Goal: Task Accomplishment & Management: Complete application form

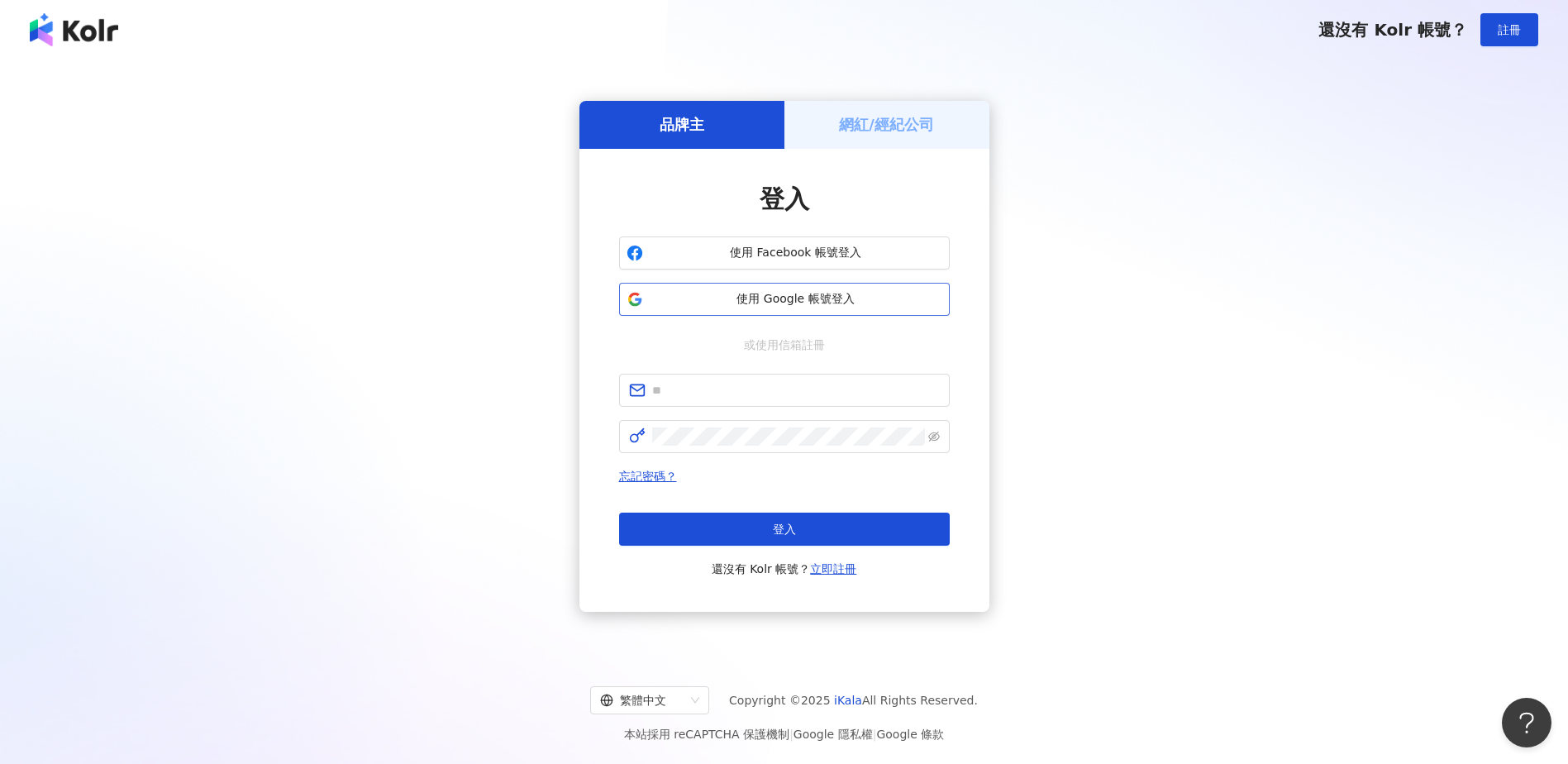
click at [810, 291] on span "使用 Google 帳號登入" at bounding box center [796, 300] width 292 height 17
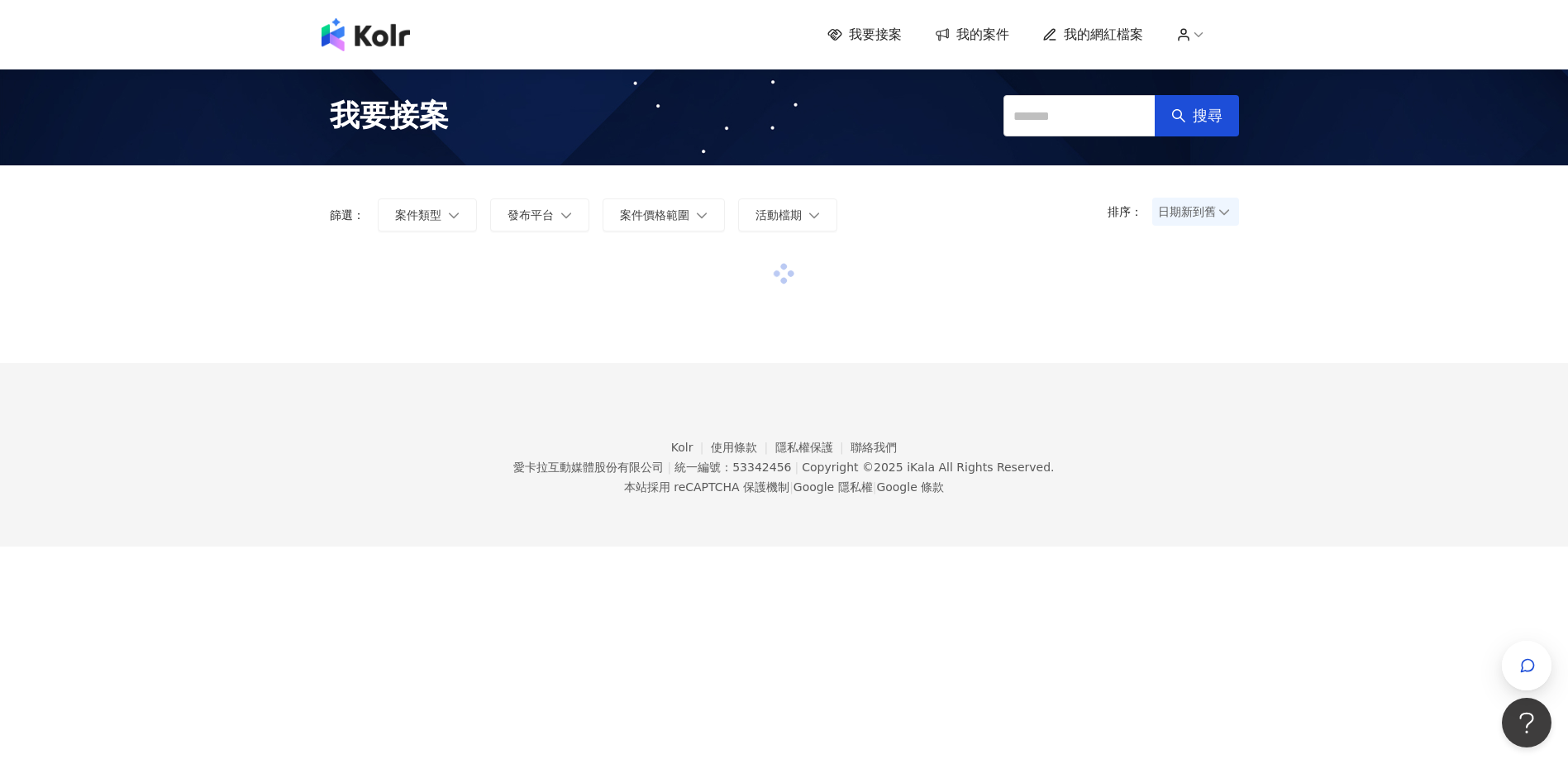
click at [1121, 38] on span "我的網紅檔案" at bounding box center [1103, 34] width 79 height 18
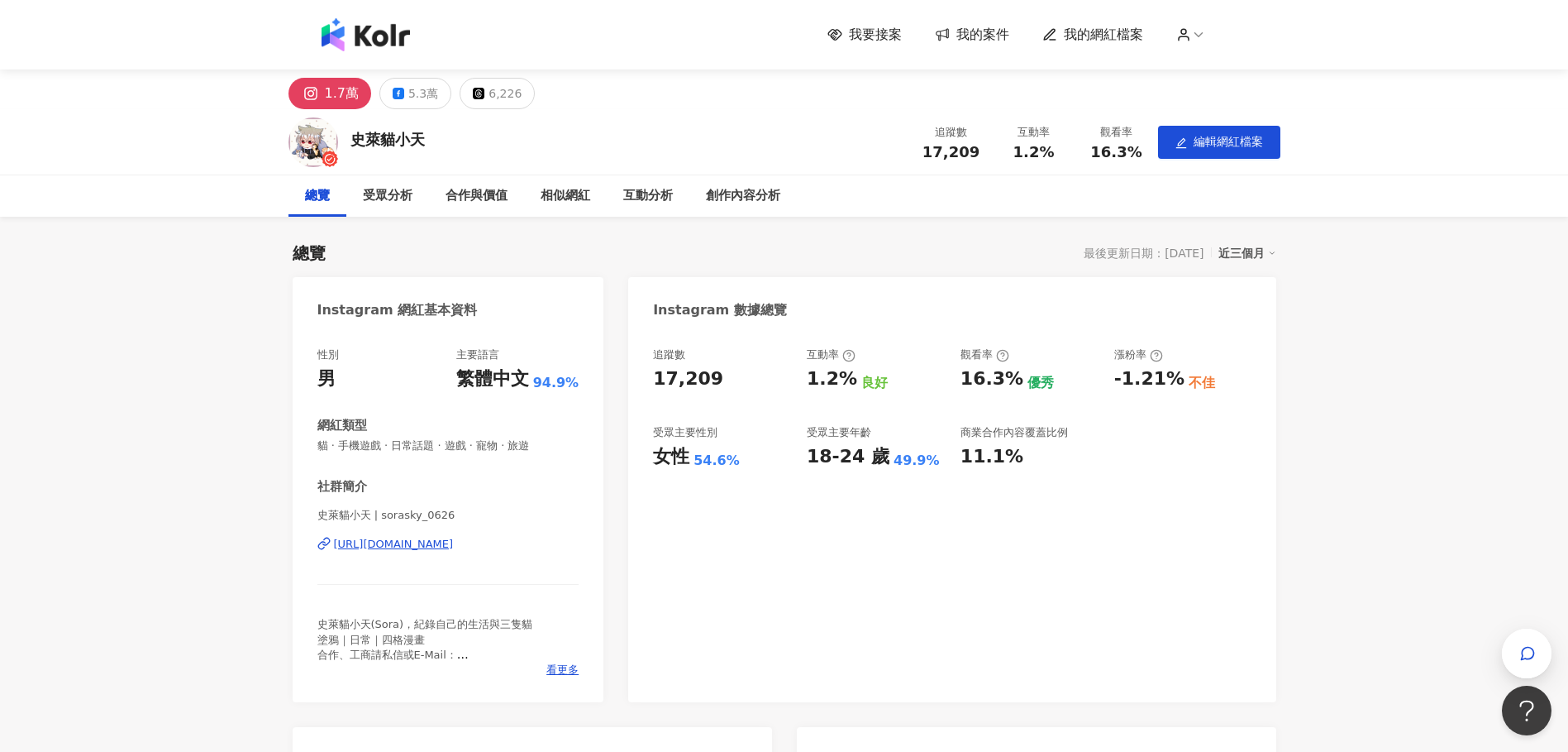
click at [871, 25] on span "我要接案" at bounding box center [875, 34] width 53 height 18
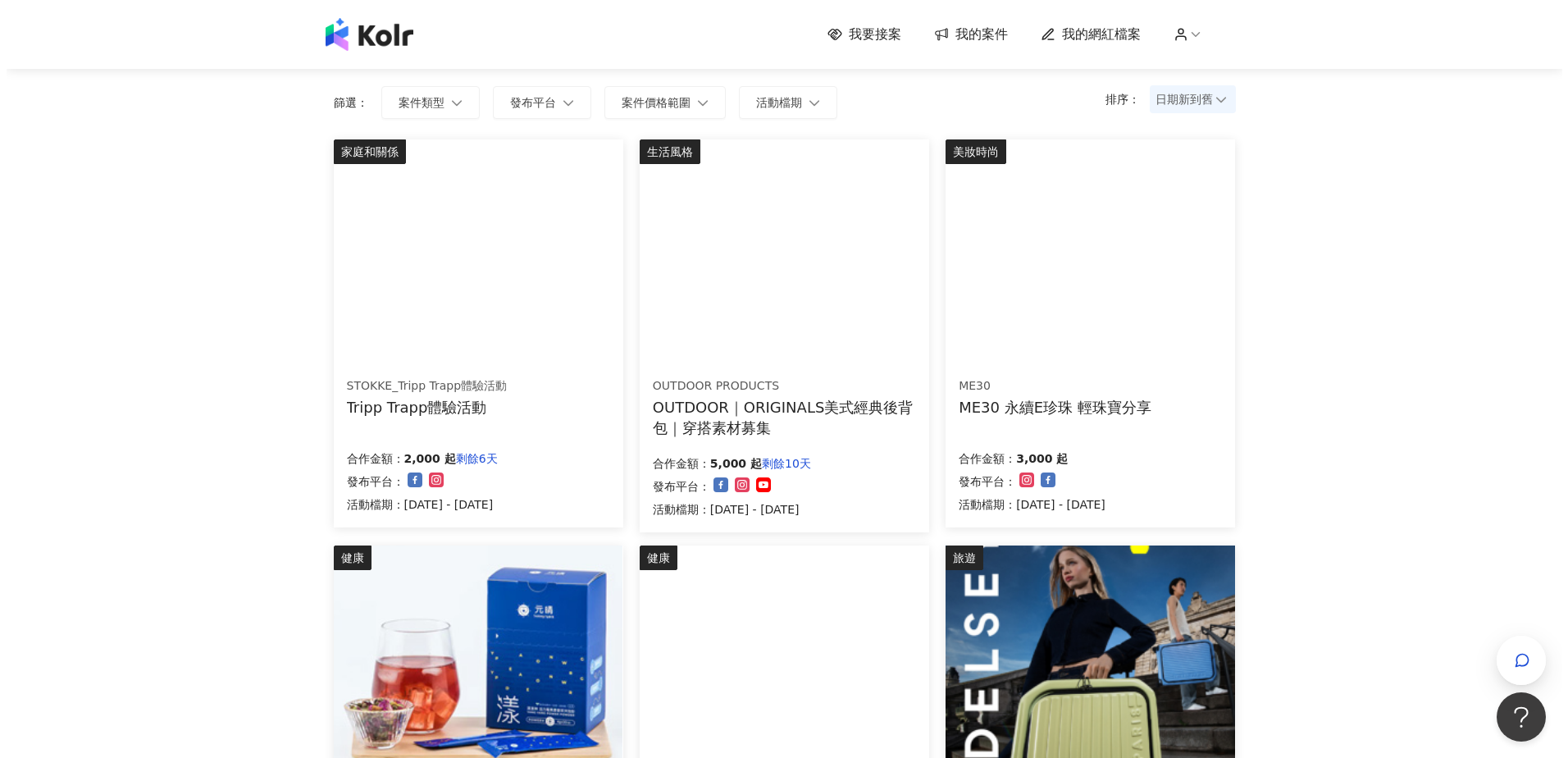
scroll to position [82, 0]
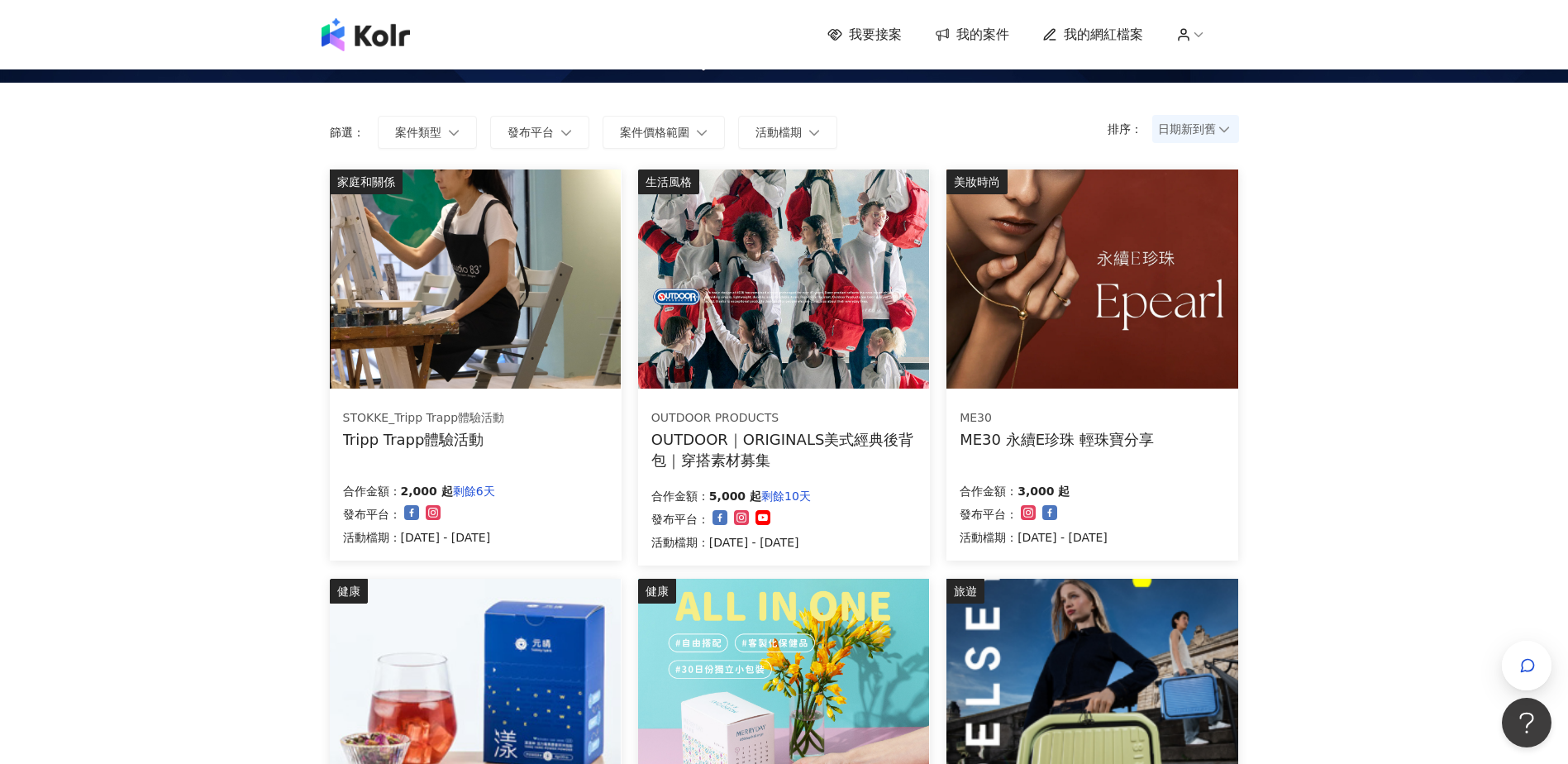
click at [778, 358] on img at bounding box center [784, 278] width 291 height 219
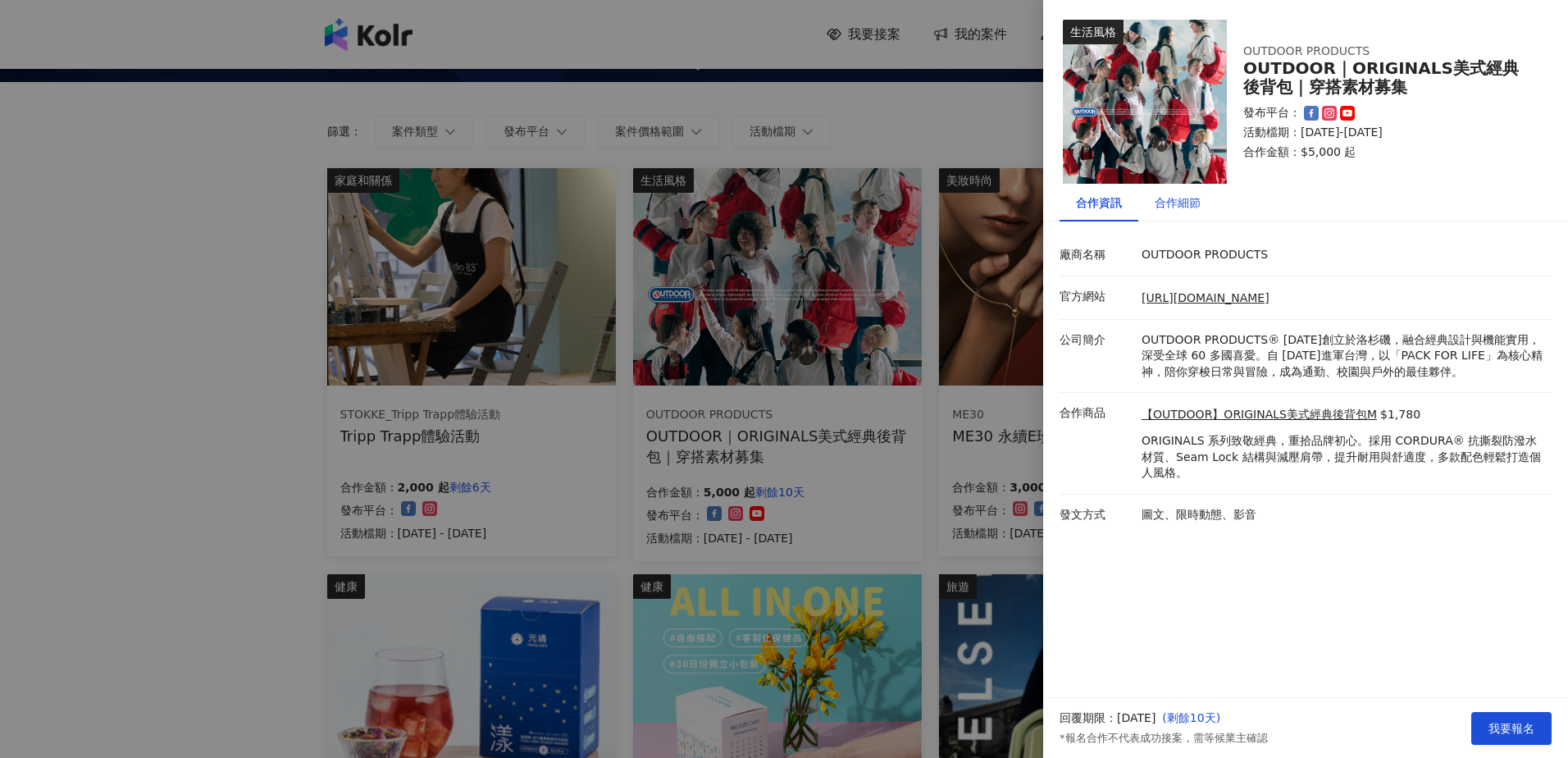
click at [1175, 197] on div "合作細節" at bounding box center [1177, 202] width 46 height 18
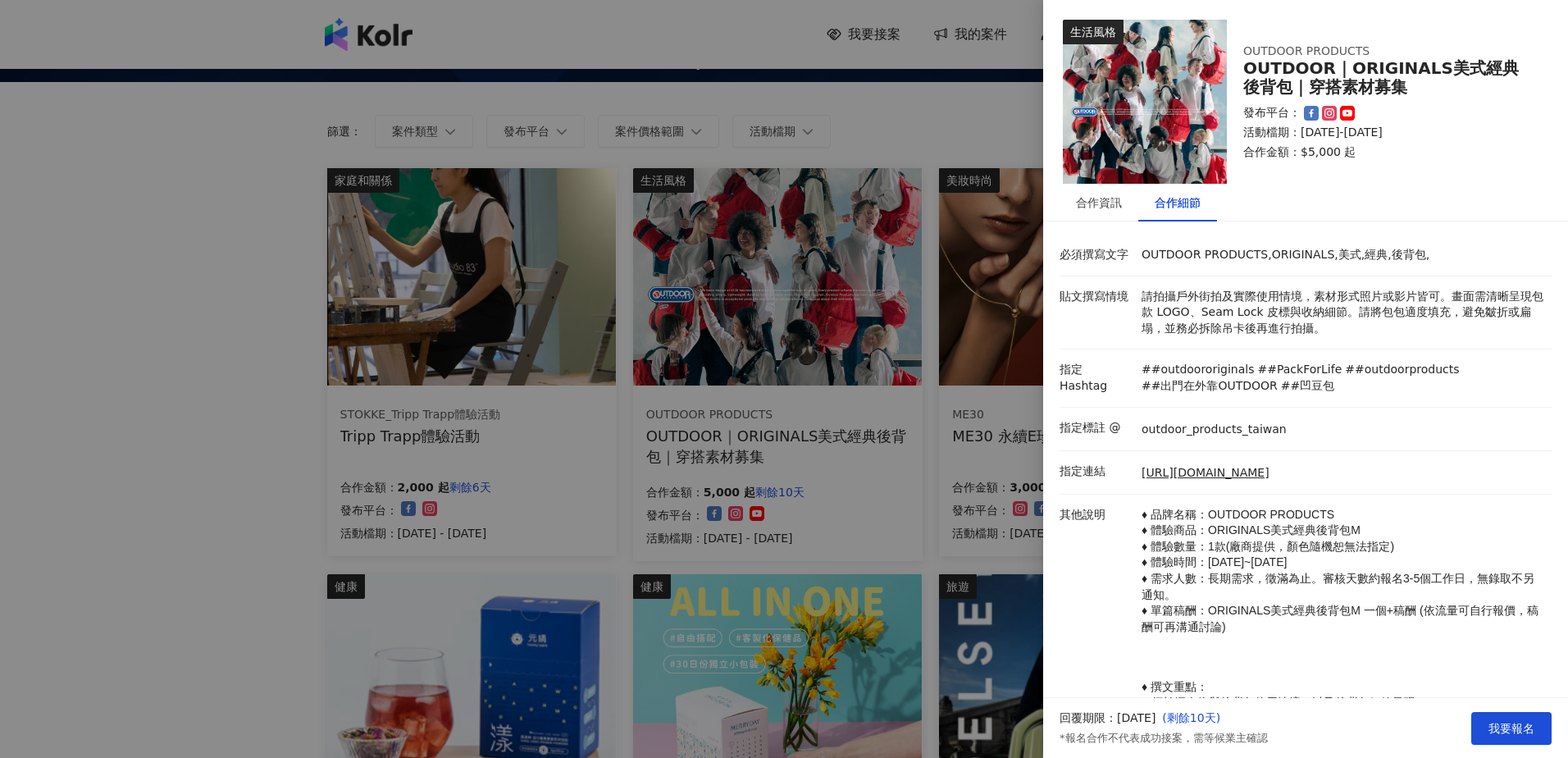
click at [533, 486] on div at bounding box center [784, 379] width 1568 height 758
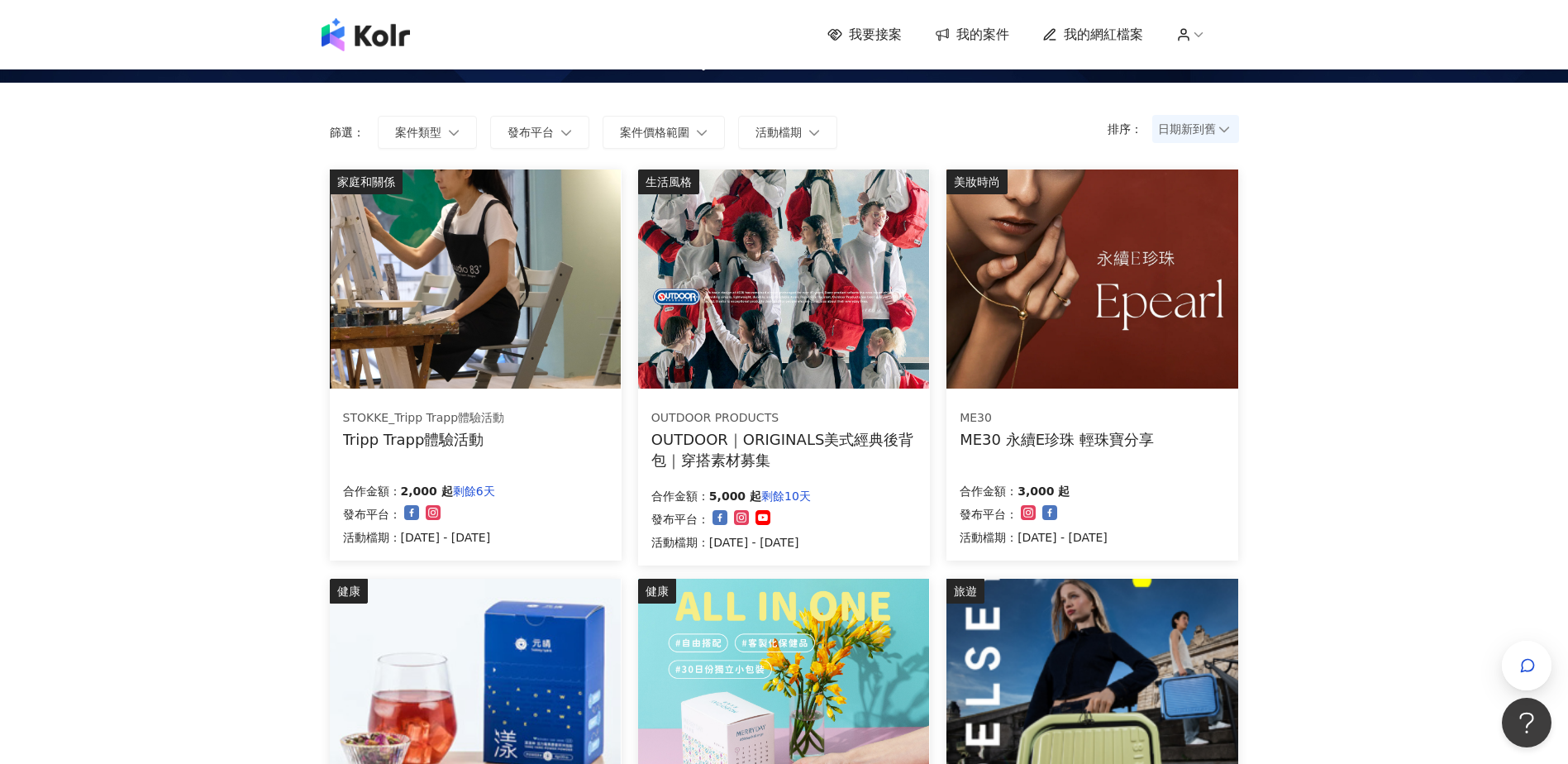
click at [462, 349] on img at bounding box center [475, 278] width 291 height 219
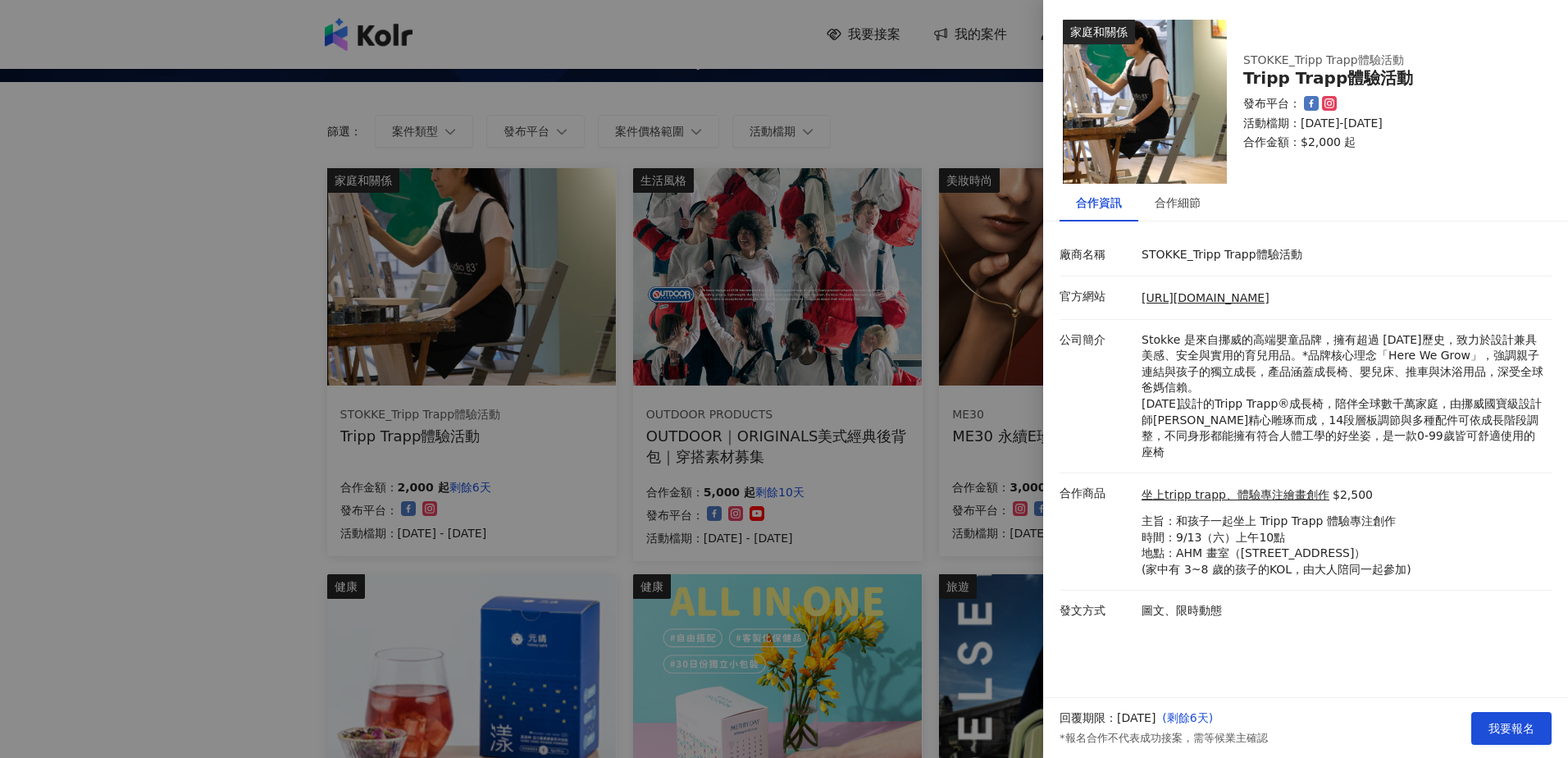
click at [790, 354] on div at bounding box center [784, 379] width 1568 height 758
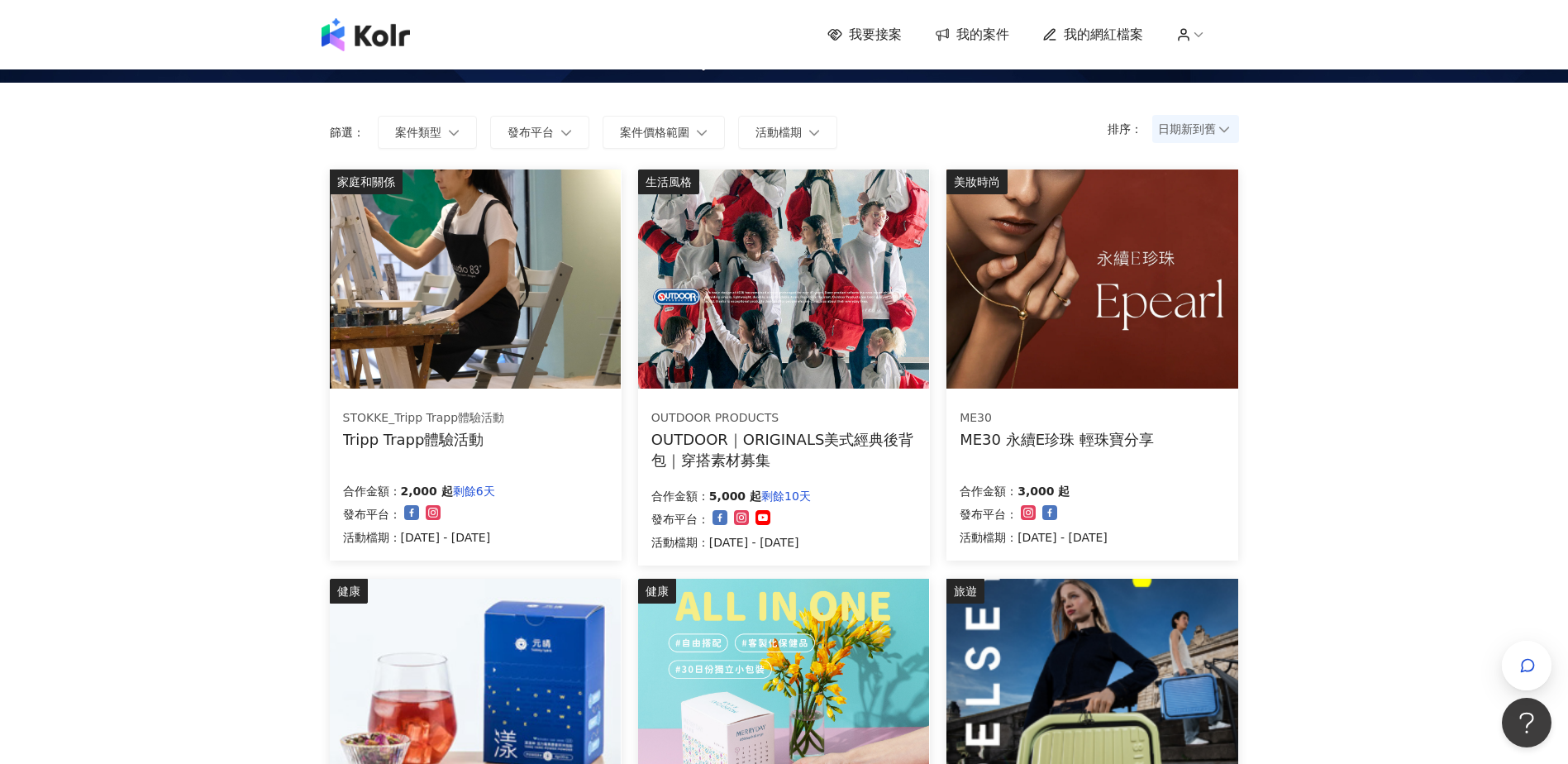
click at [1020, 293] on img at bounding box center [1093, 278] width 291 height 219
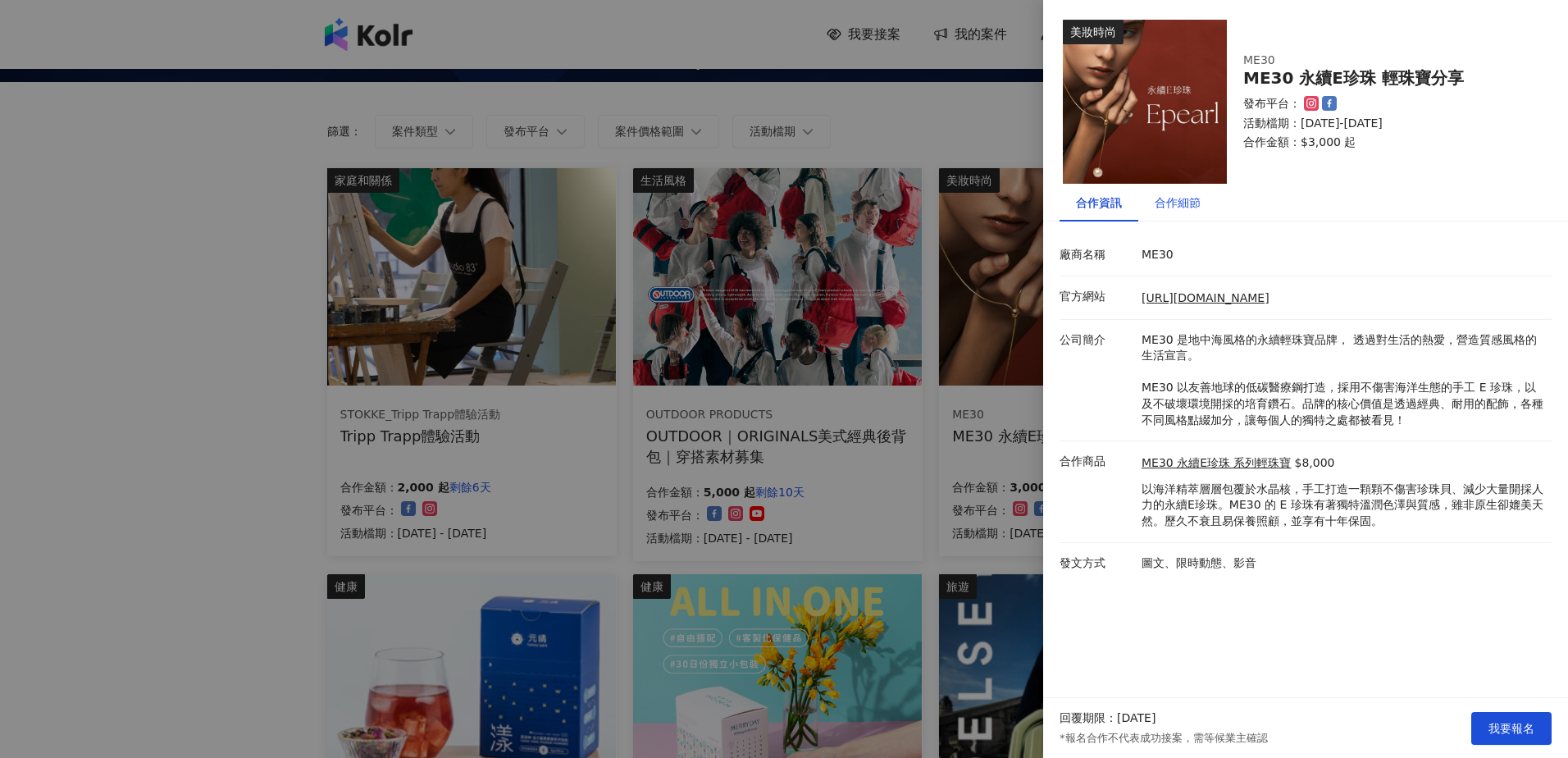
click at [1173, 209] on div "合作細節" at bounding box center [1177, 202] width 46 height 18
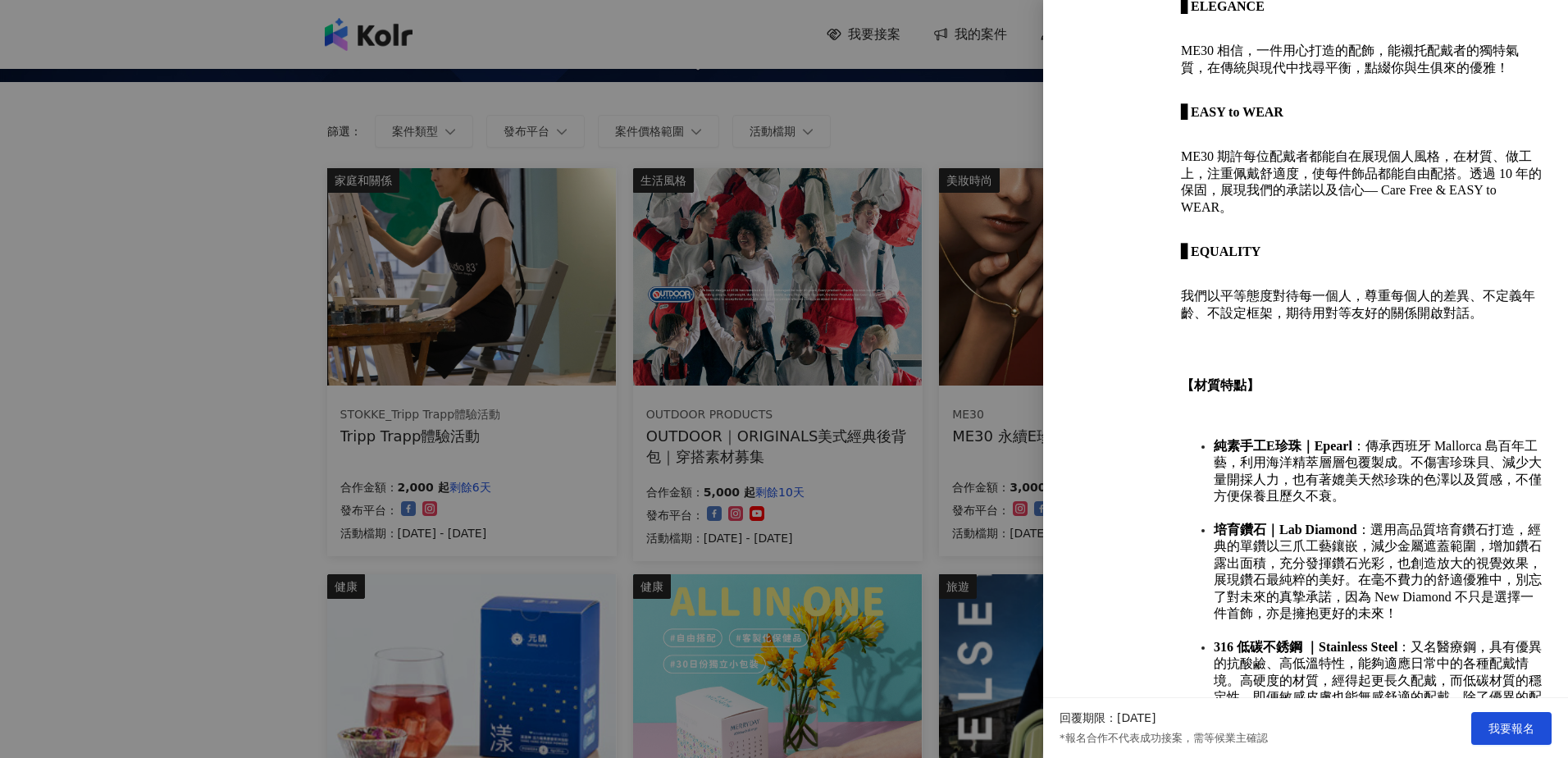
scroll to position [1200, 0]
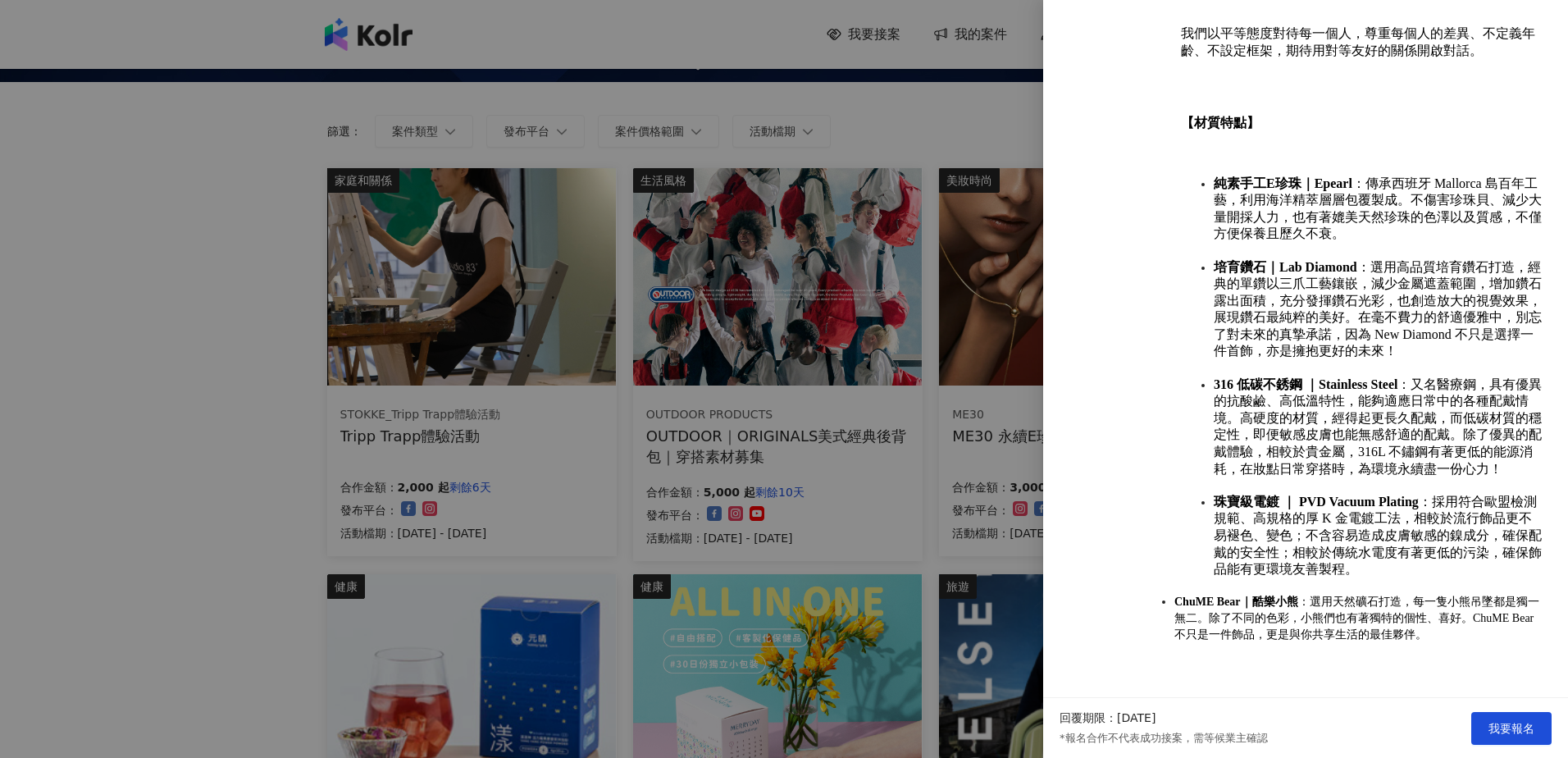
click at [696, 478] on div at bounding box center [784, 379] width 1568 height 758
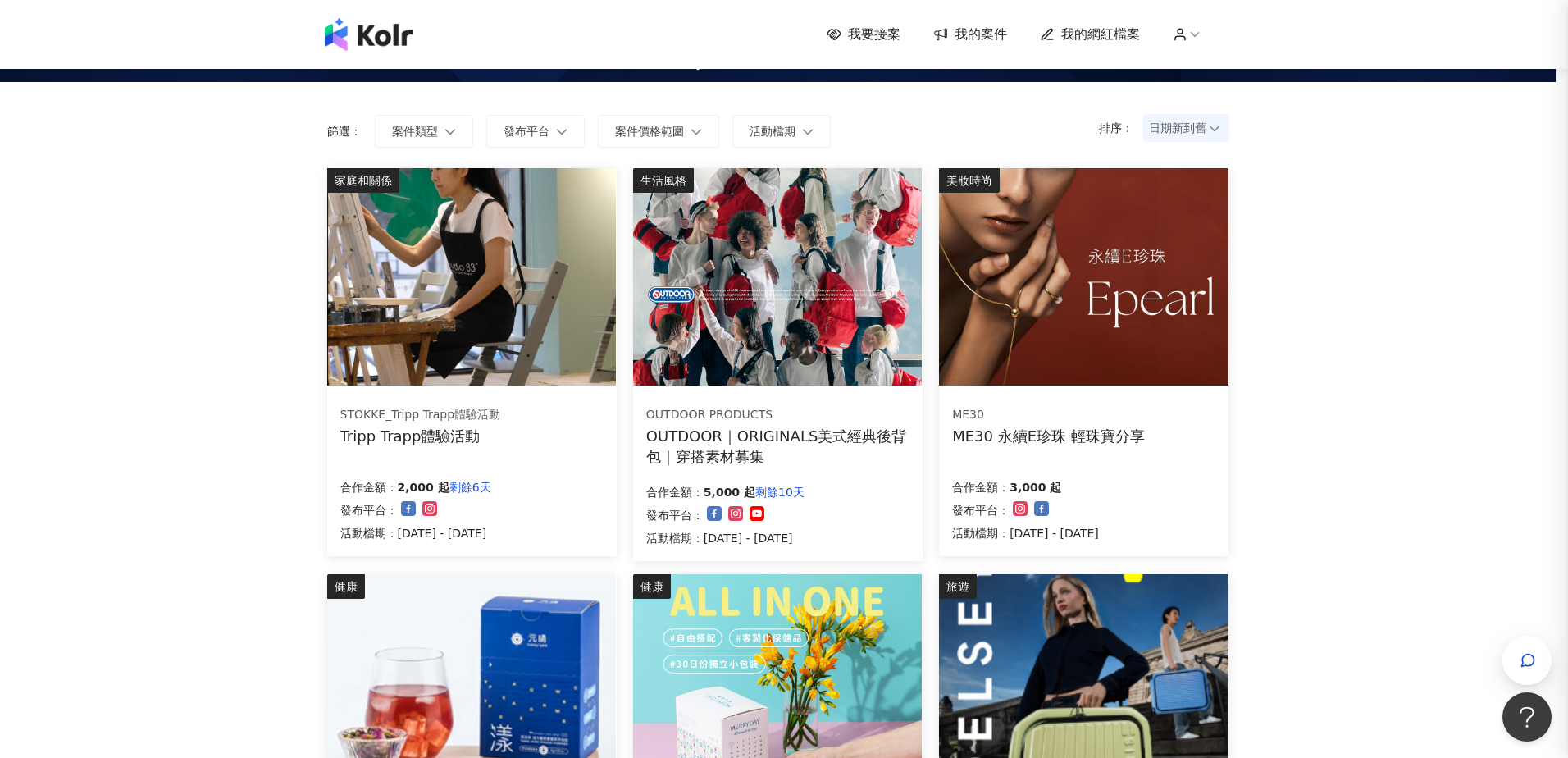
scroll to position [0, 0]
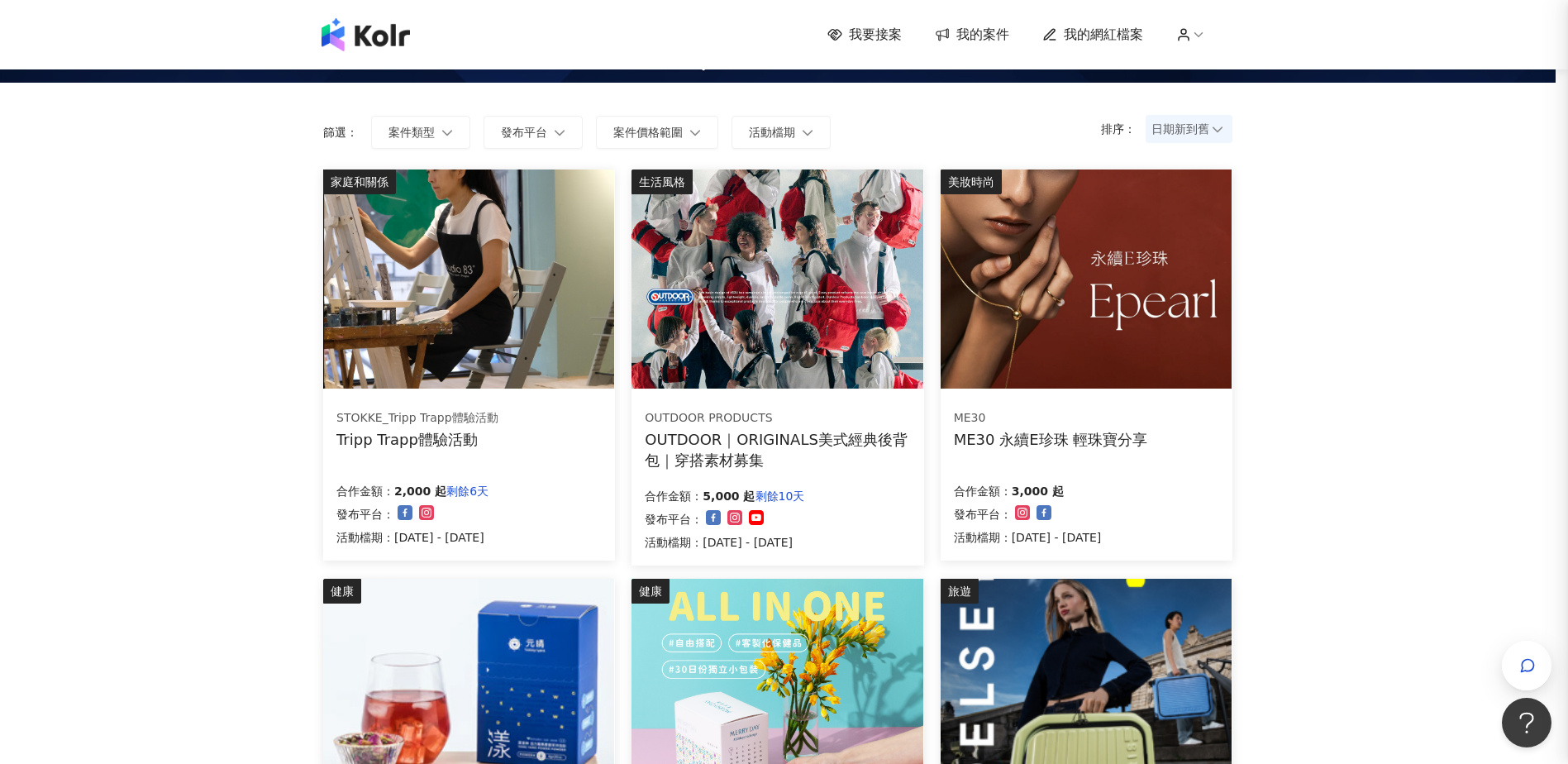
click at [1097, 318] on img at bounding box center [1086, 278] width 291 height 219
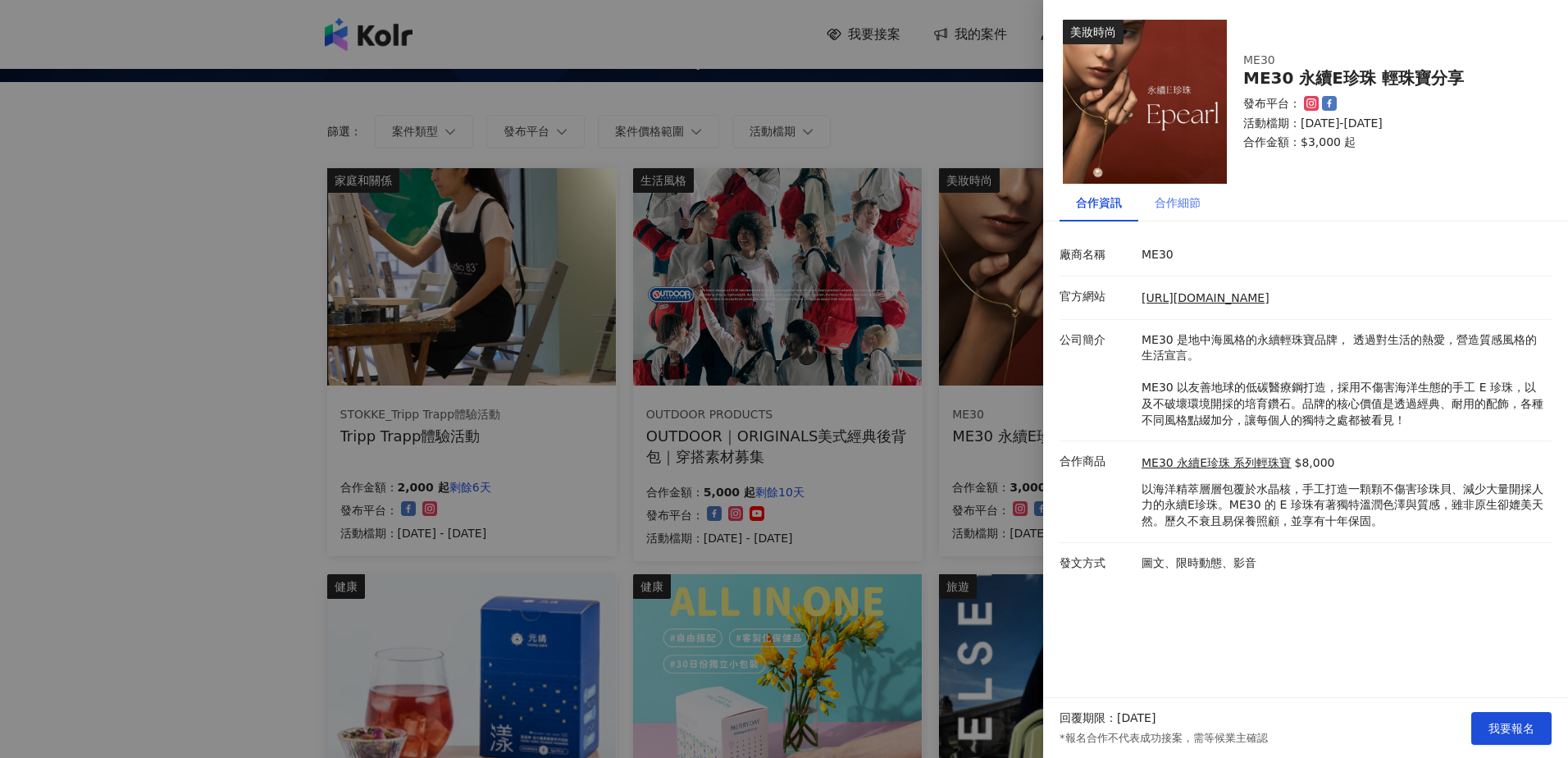
click at [1189, 190] on div "合作細節" at bounding box center [1177, 202] width 79 height 38
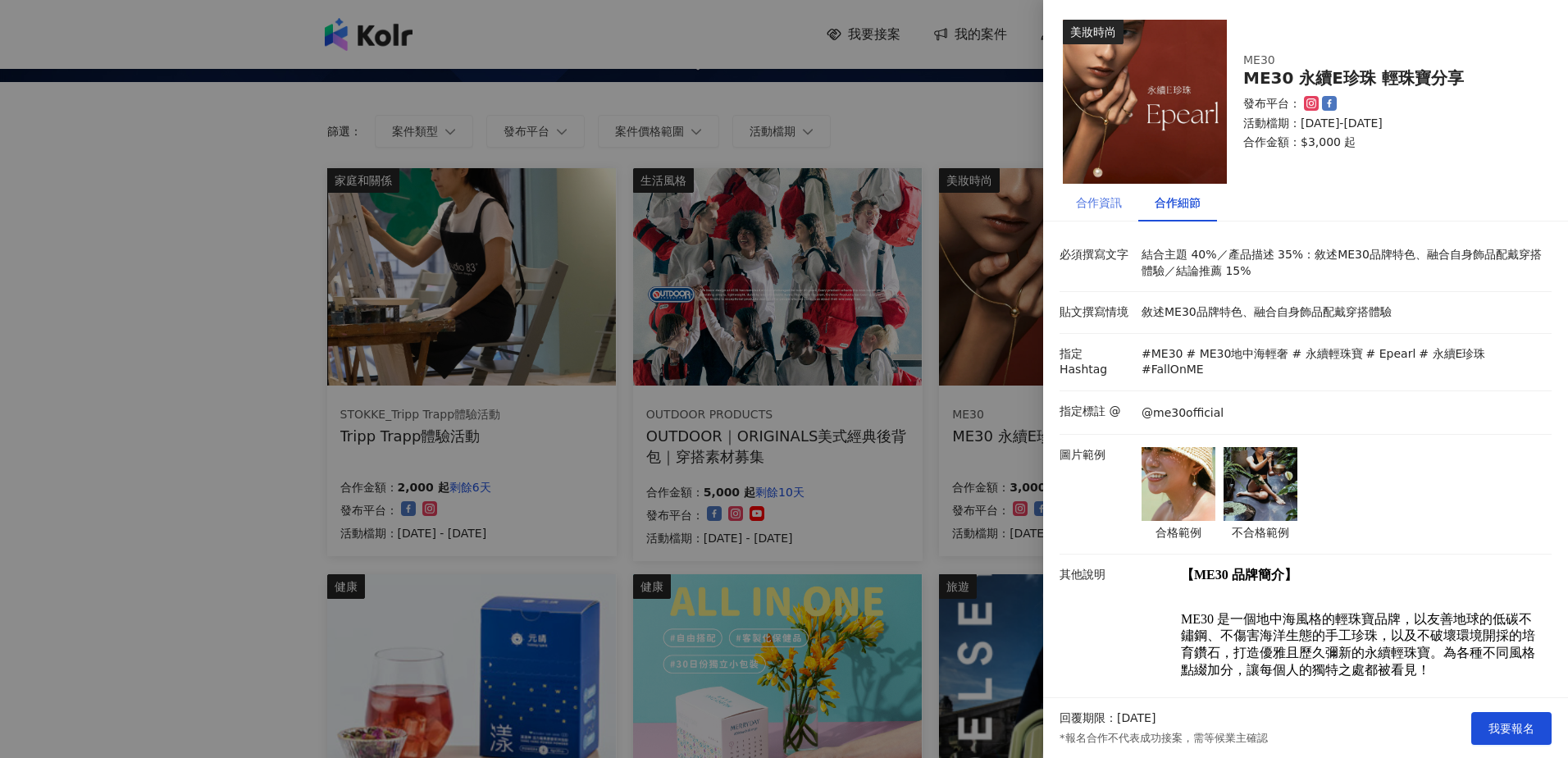
click at [1075, 195] on div "合作資訊" at bounding box center [1098, 202] width 79 height 38
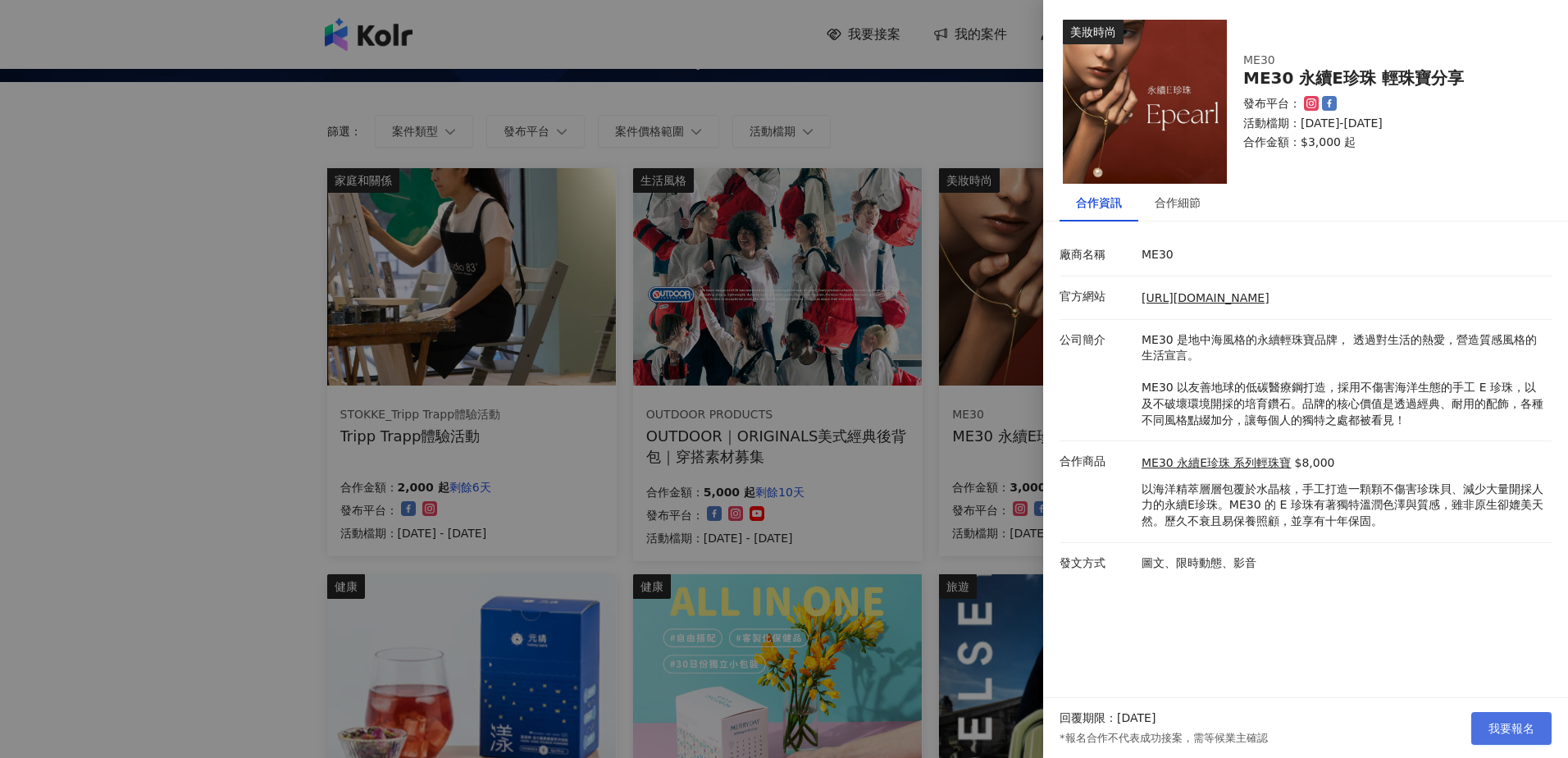
click at [1514, 724] on span "我要報名" at bounding box center [1512, 728] width 46 height 13
click at [746, 495] on div at bounding box center [784, 379] width 1568 height 758
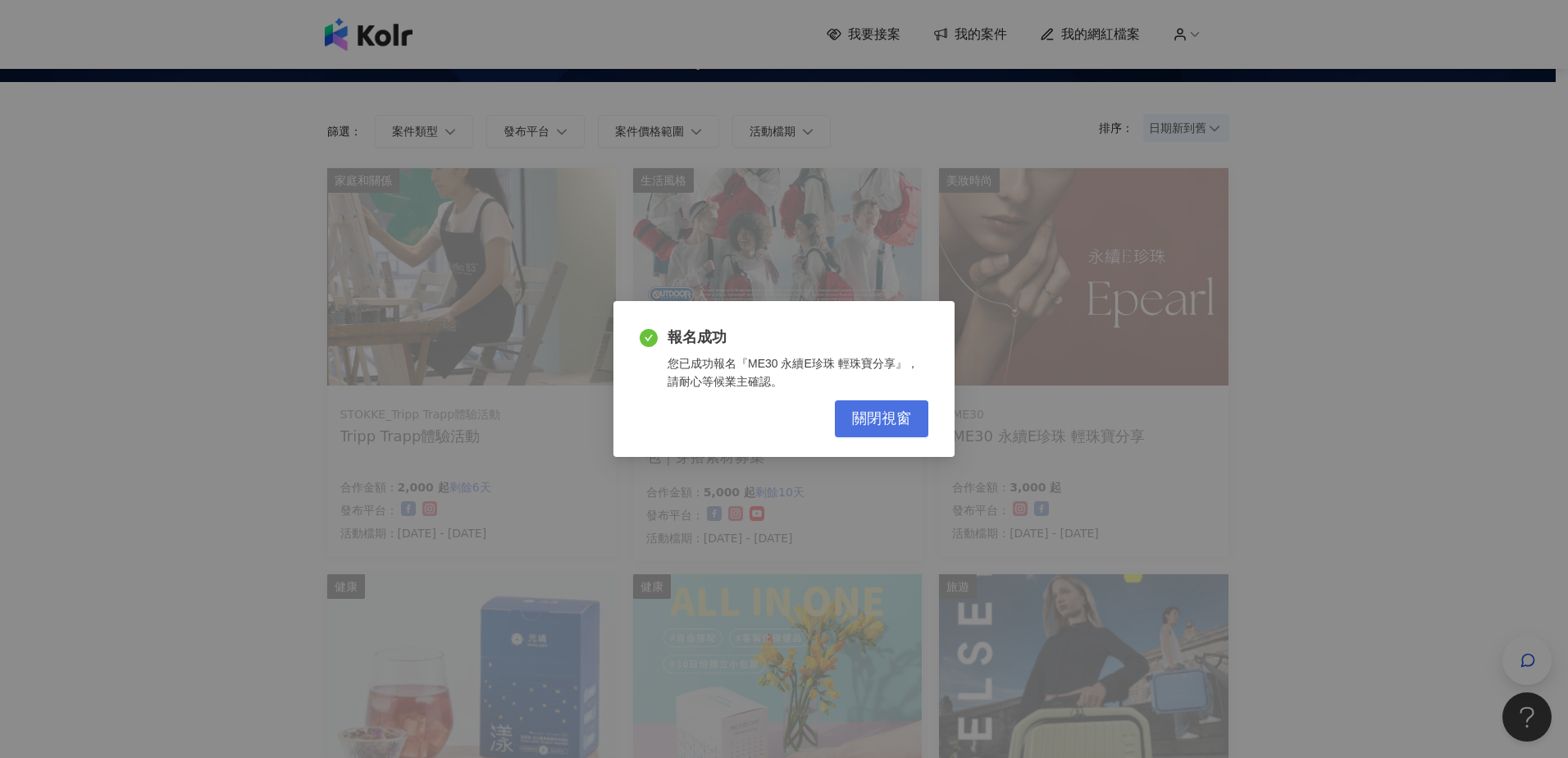
click at [862, 425] on span "關閉視窗" at bounding box center [882, 419] width 59 height 18
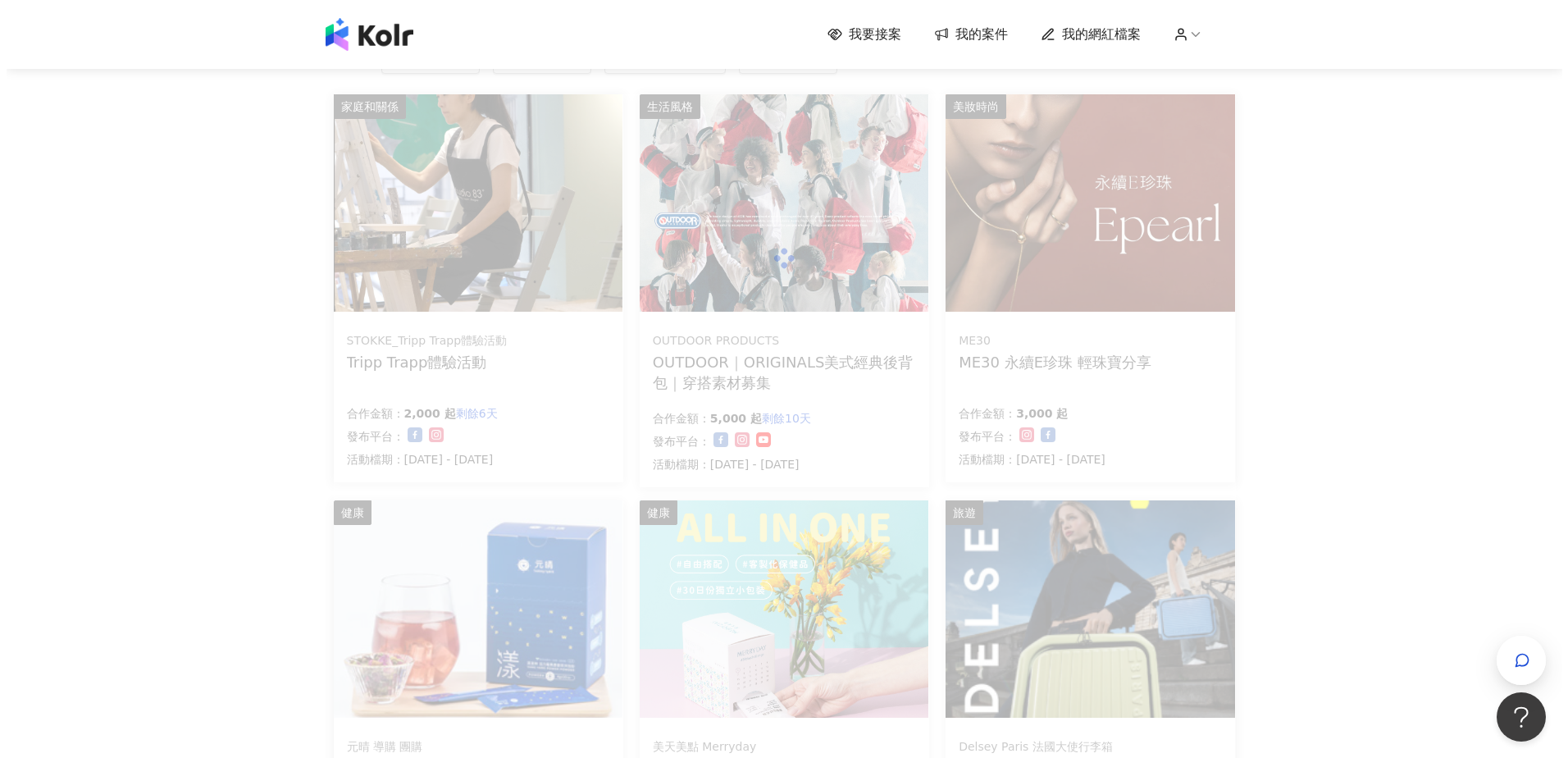
scroll to position [411, 0]
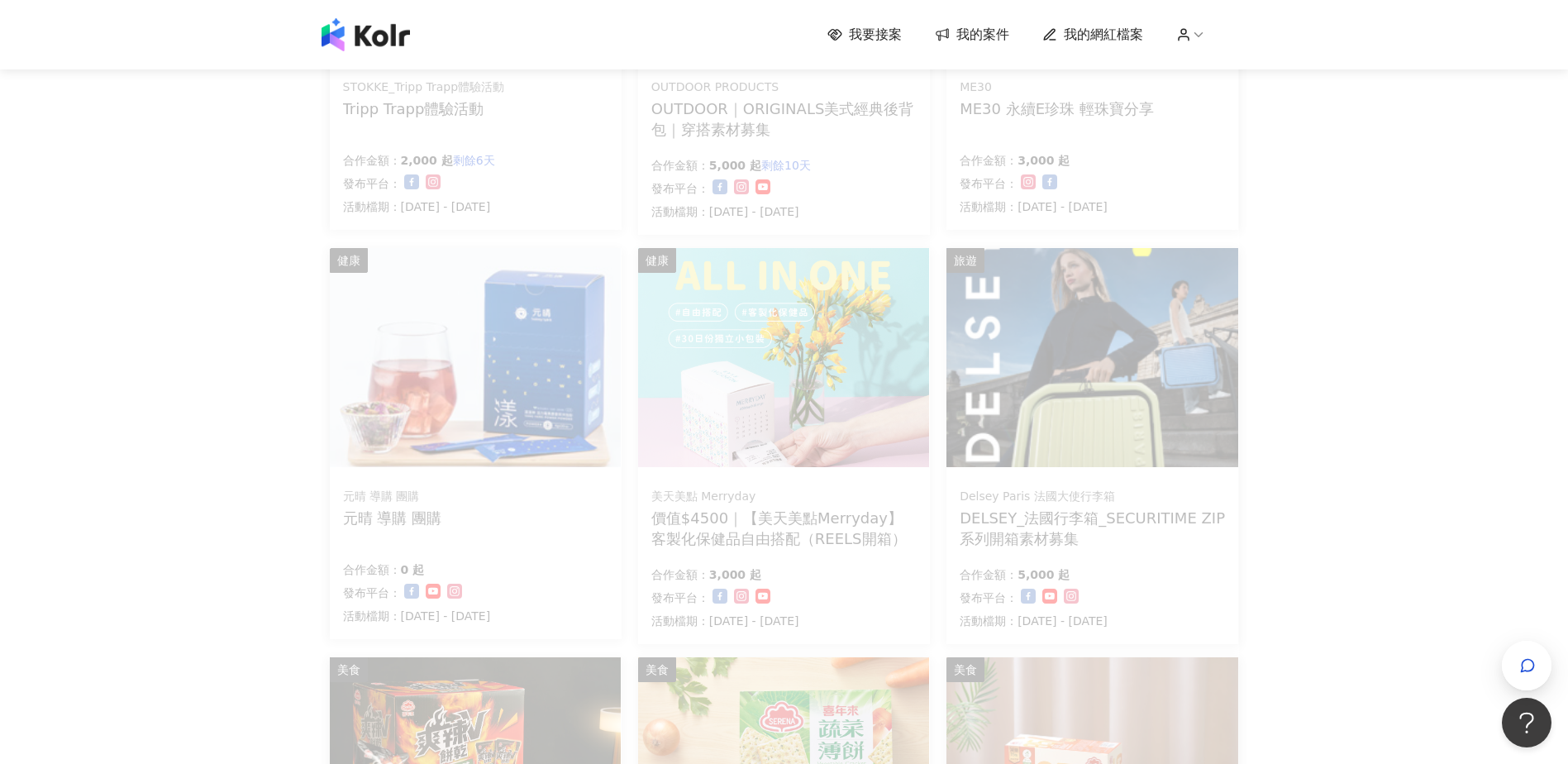
click at [504, 390] on div "家庭和關係 STOKKE_Tripp Trapp體驗活動 Tripp Trapp體驗活動 合作金額： 2,000 起 剩餘6天 發布平台： 活動檔期：[DAT…" at bounding box center [784, 452] width 910 height 1228
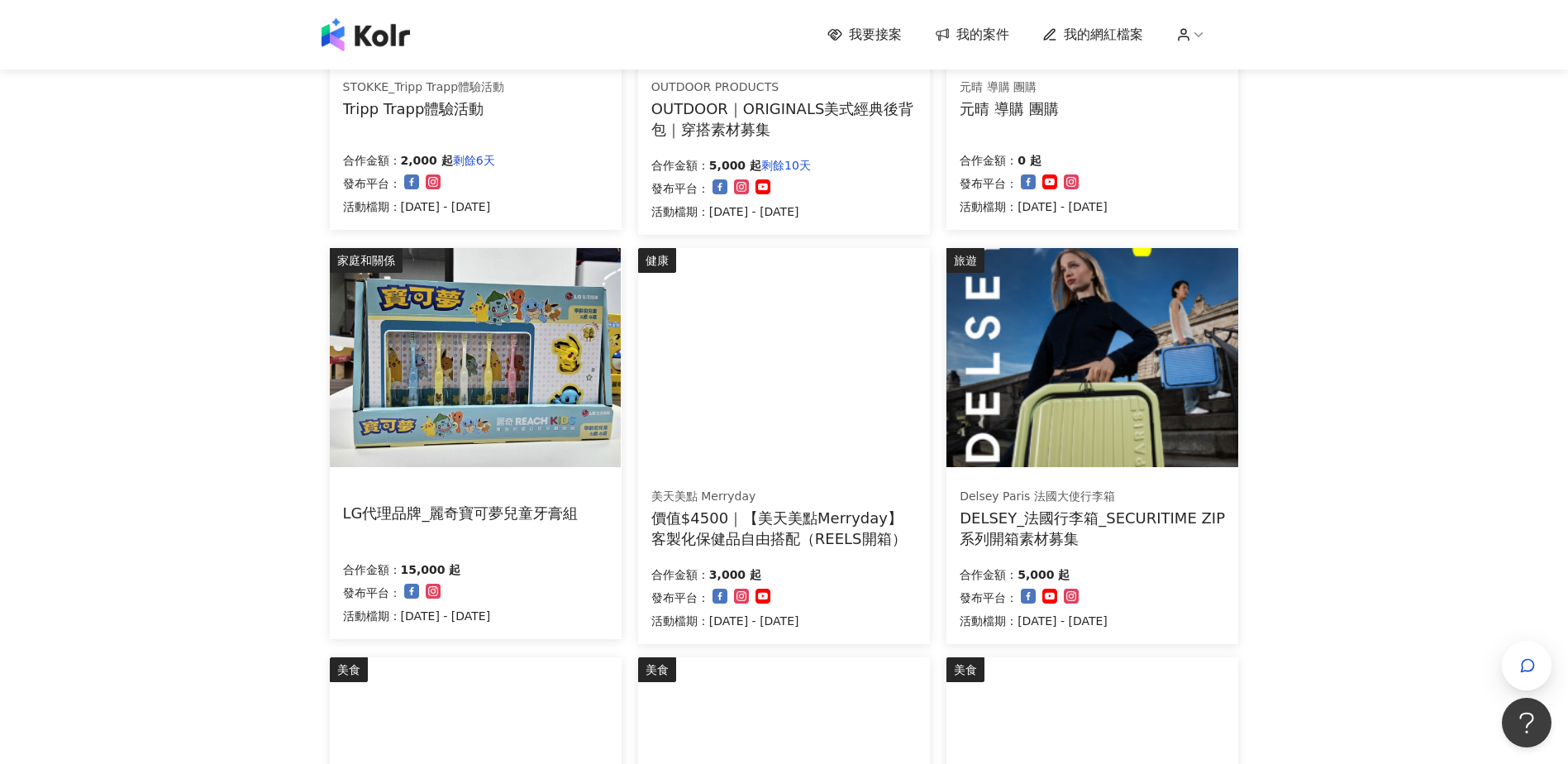
click at [907, 434] on img at bounding box center [784, 358] width 291 height 219
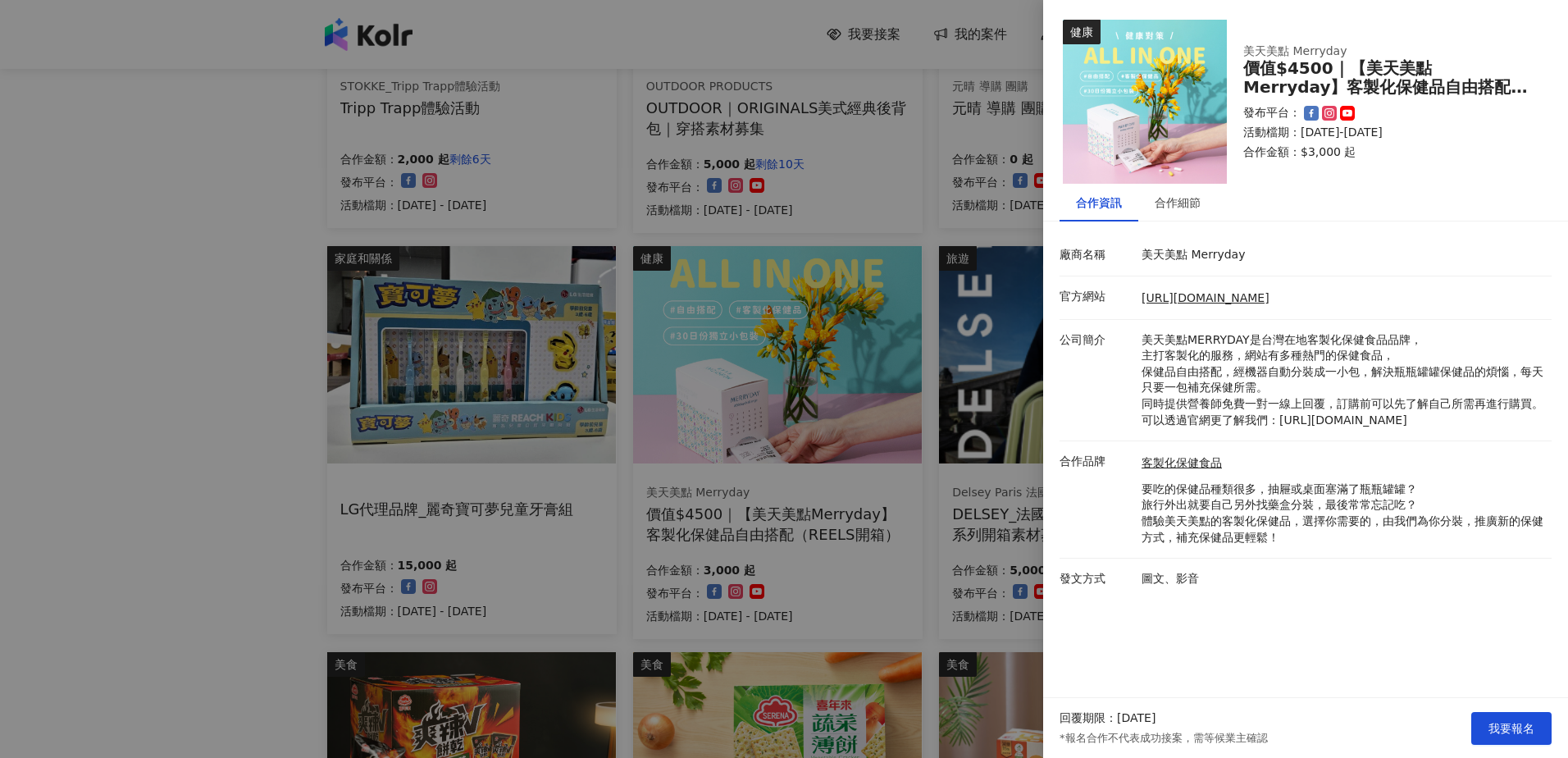
click at [261, 347] on div at bounding box center [784, 379] width 1568 height 758
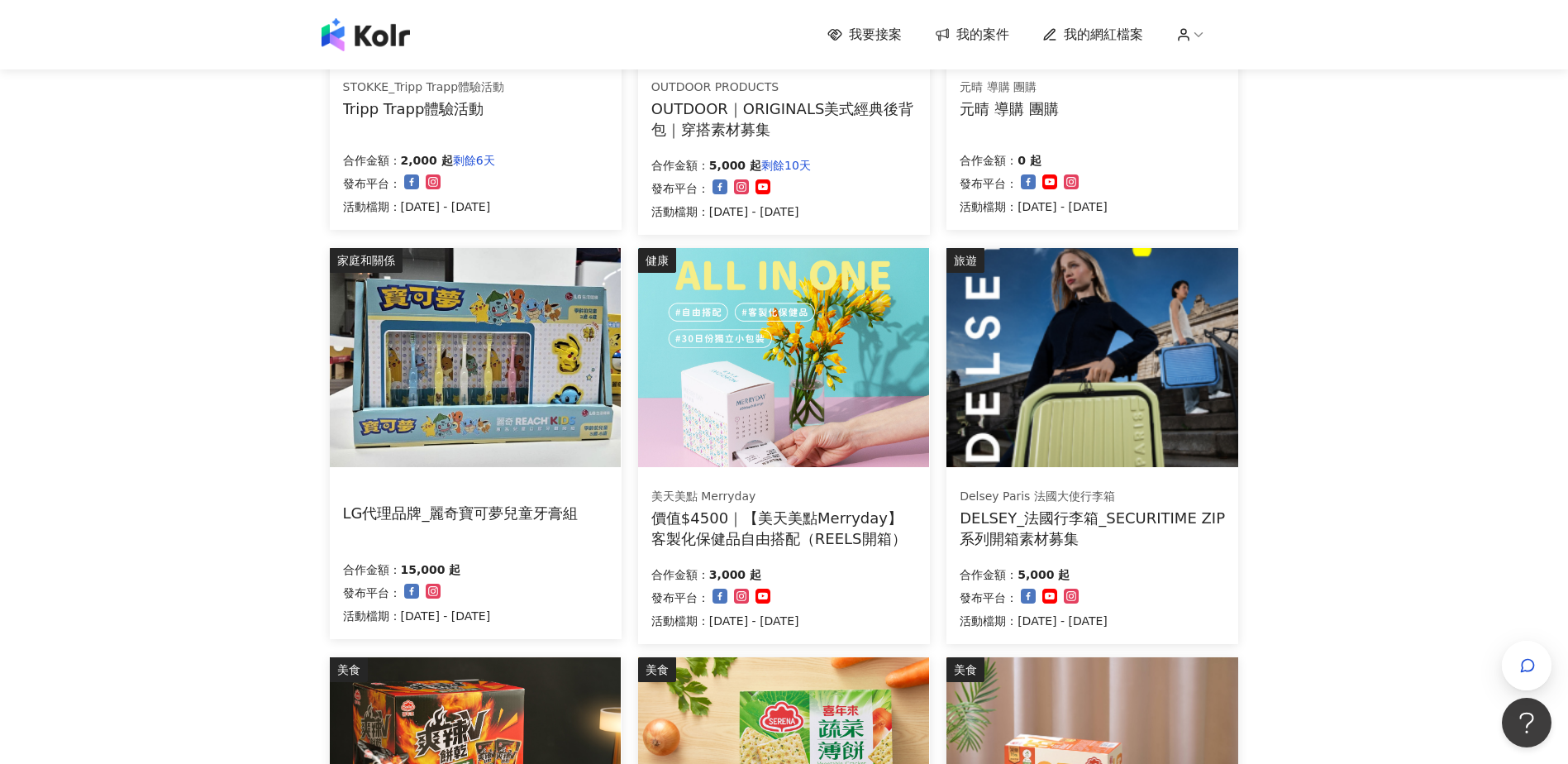
click at [814, 386] on img at bounding box center [784, 358] width 291 height 219
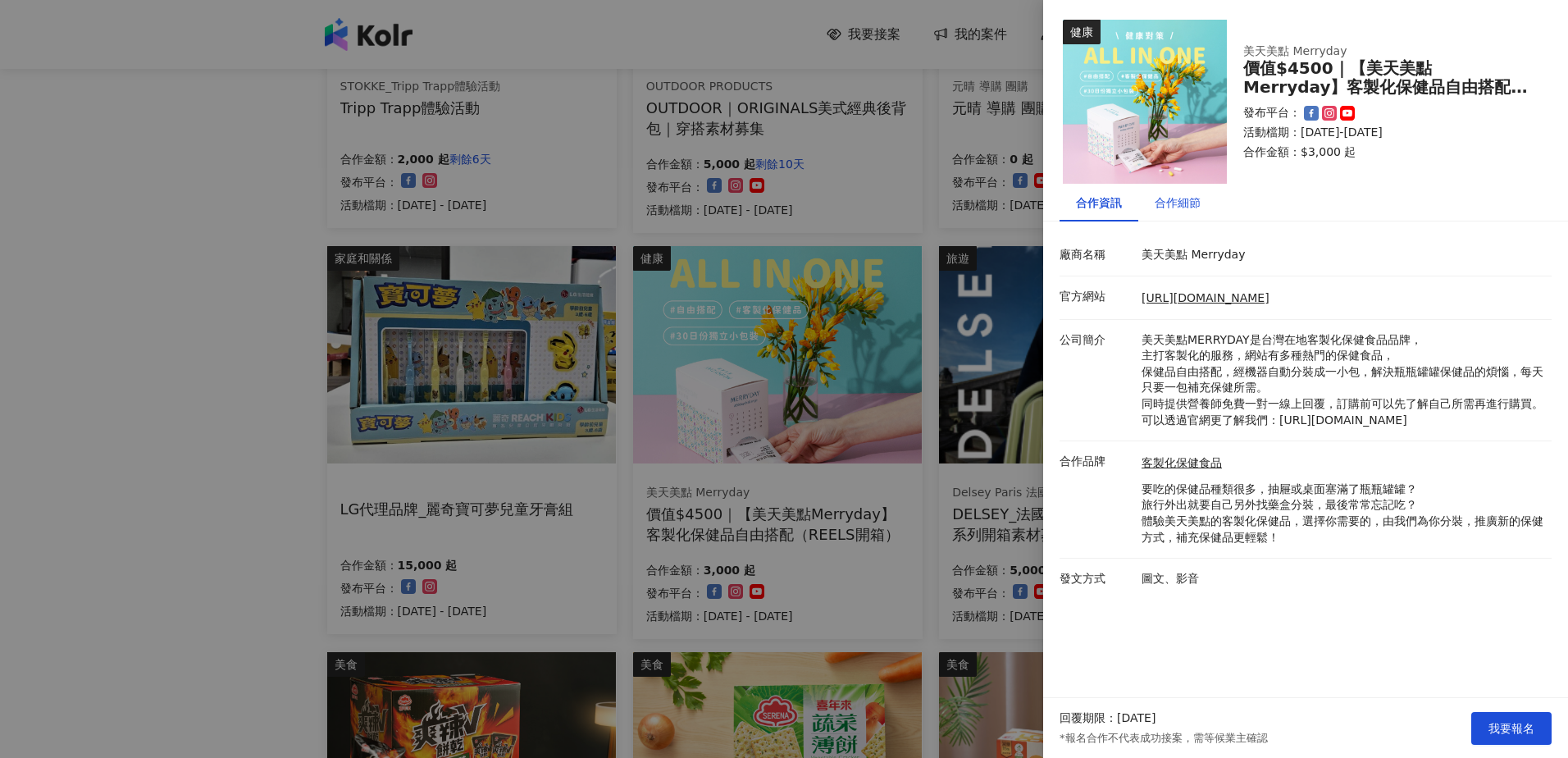
click at [1179, 207] on div "合作細節" at bounding box center [1177, 202] width 46 height 18
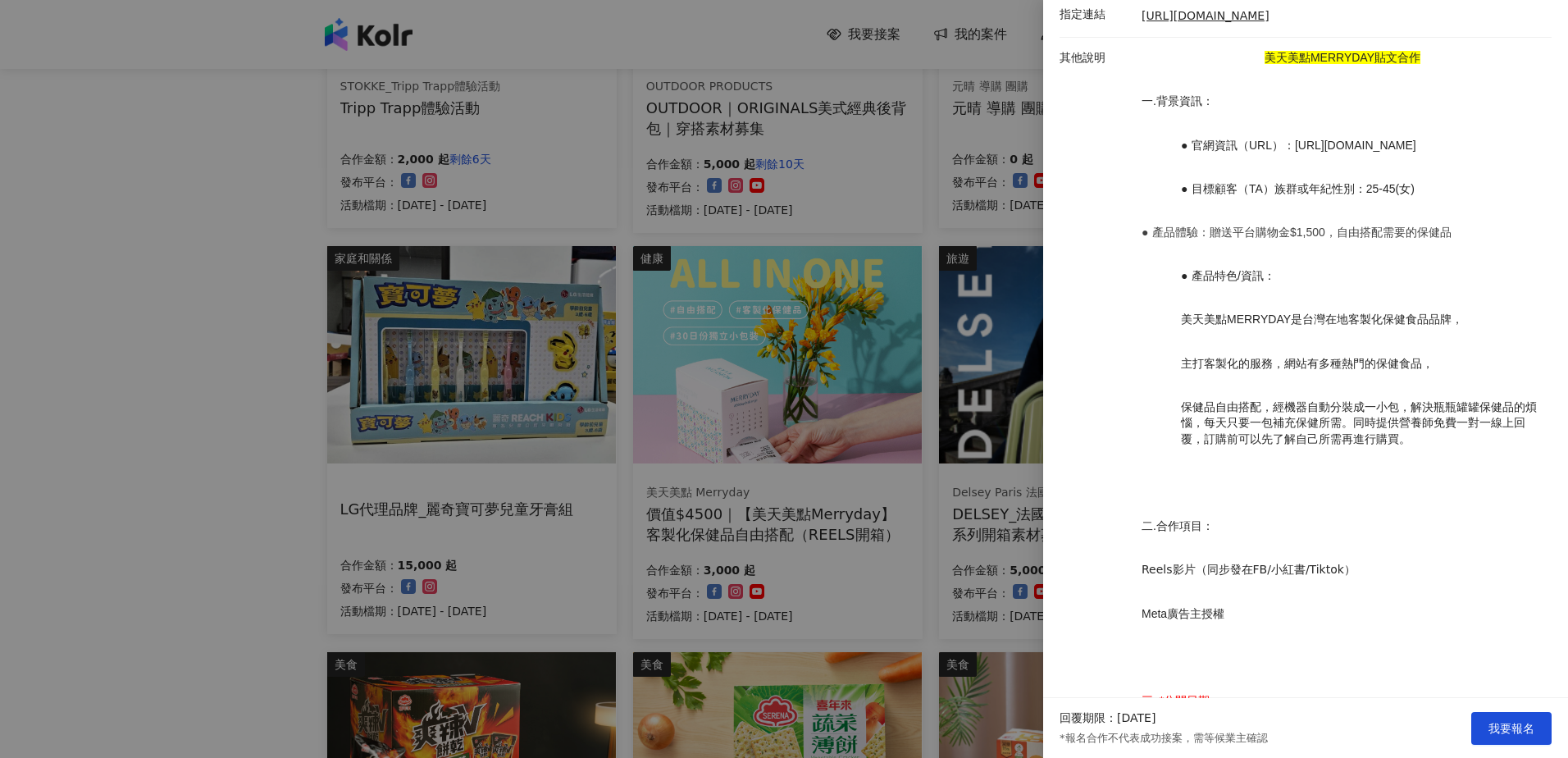
scroll to position [246, 0]
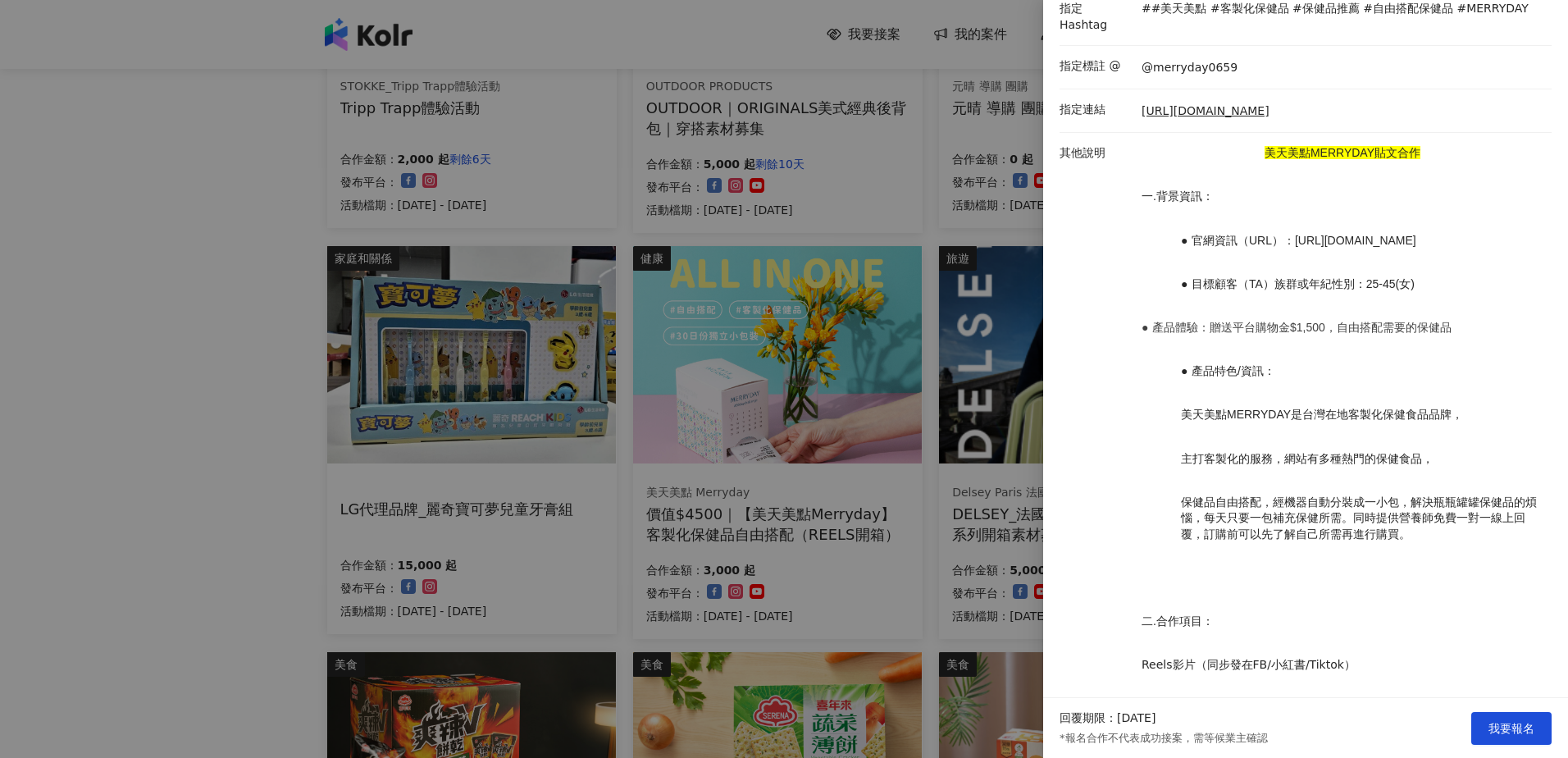
click at [819, 382] on div at bounding box center [784, 379] width 1568 height 758
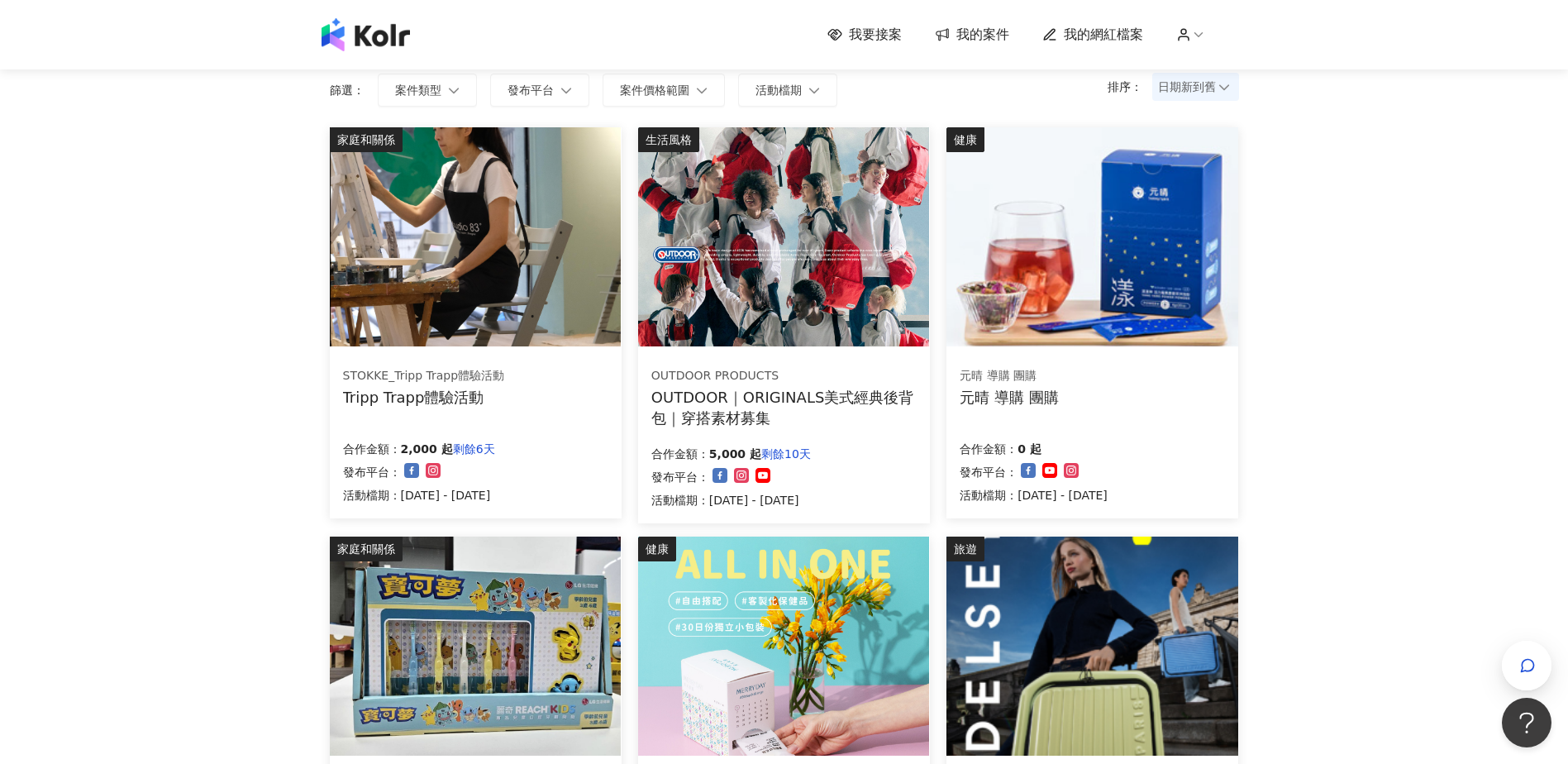
scroll to position [0, 0]
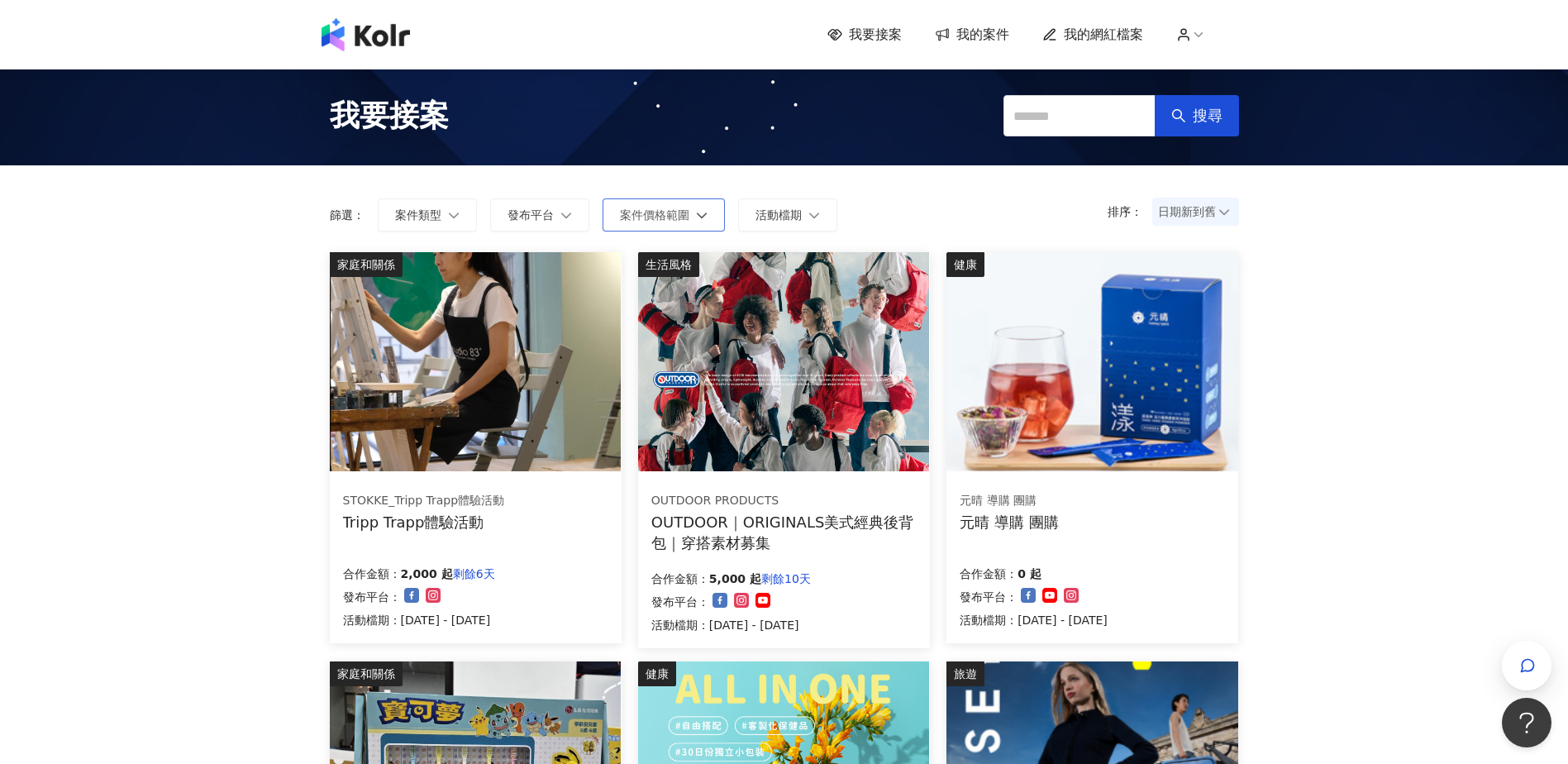
click at [644, 213] on span "案件價格範圍" at bounding box center [655, 215] width 69 height 13
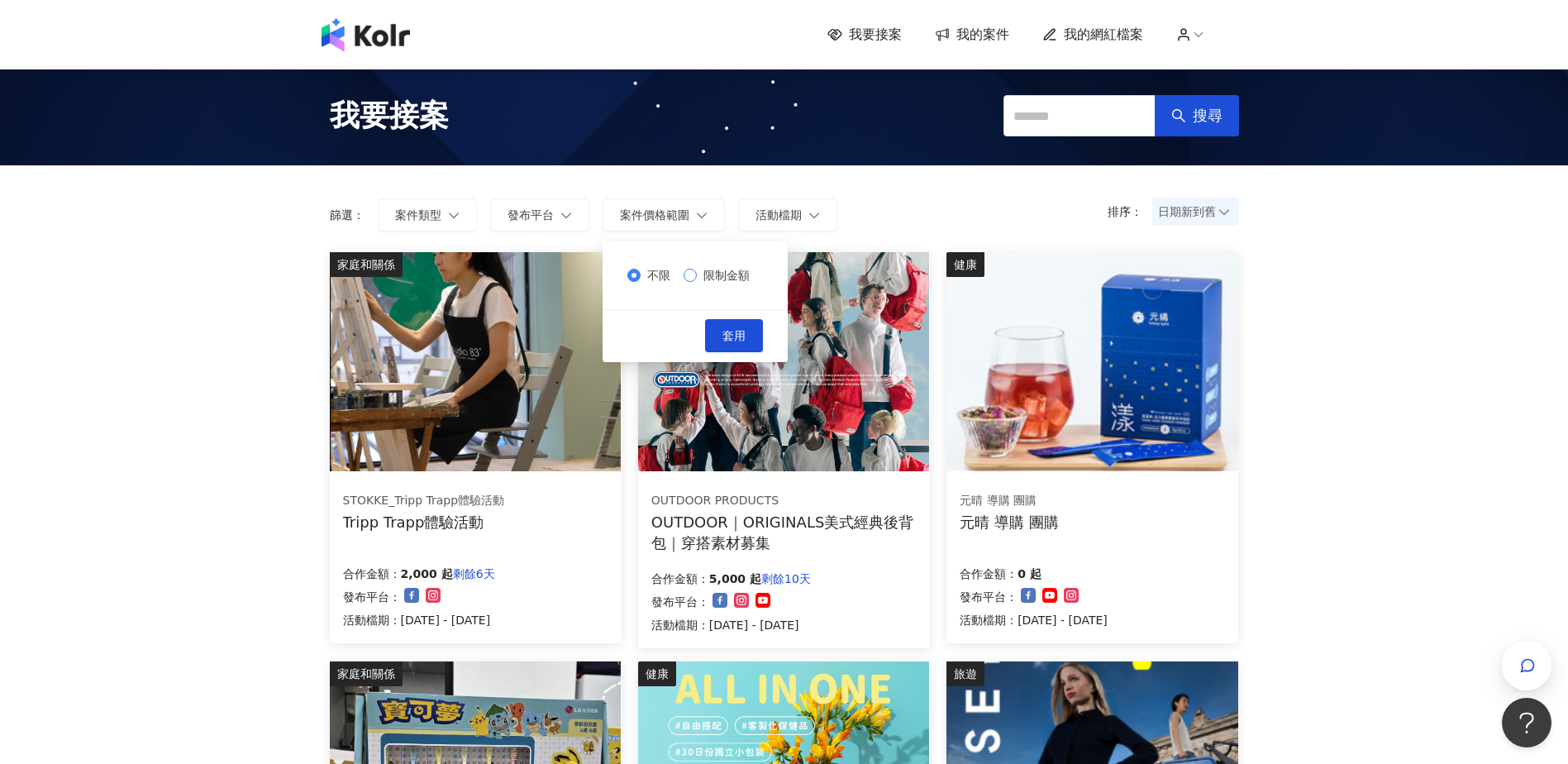
click at [708, 274] on span "限制金額" at bounding box center [727, 275] width 60 height 18
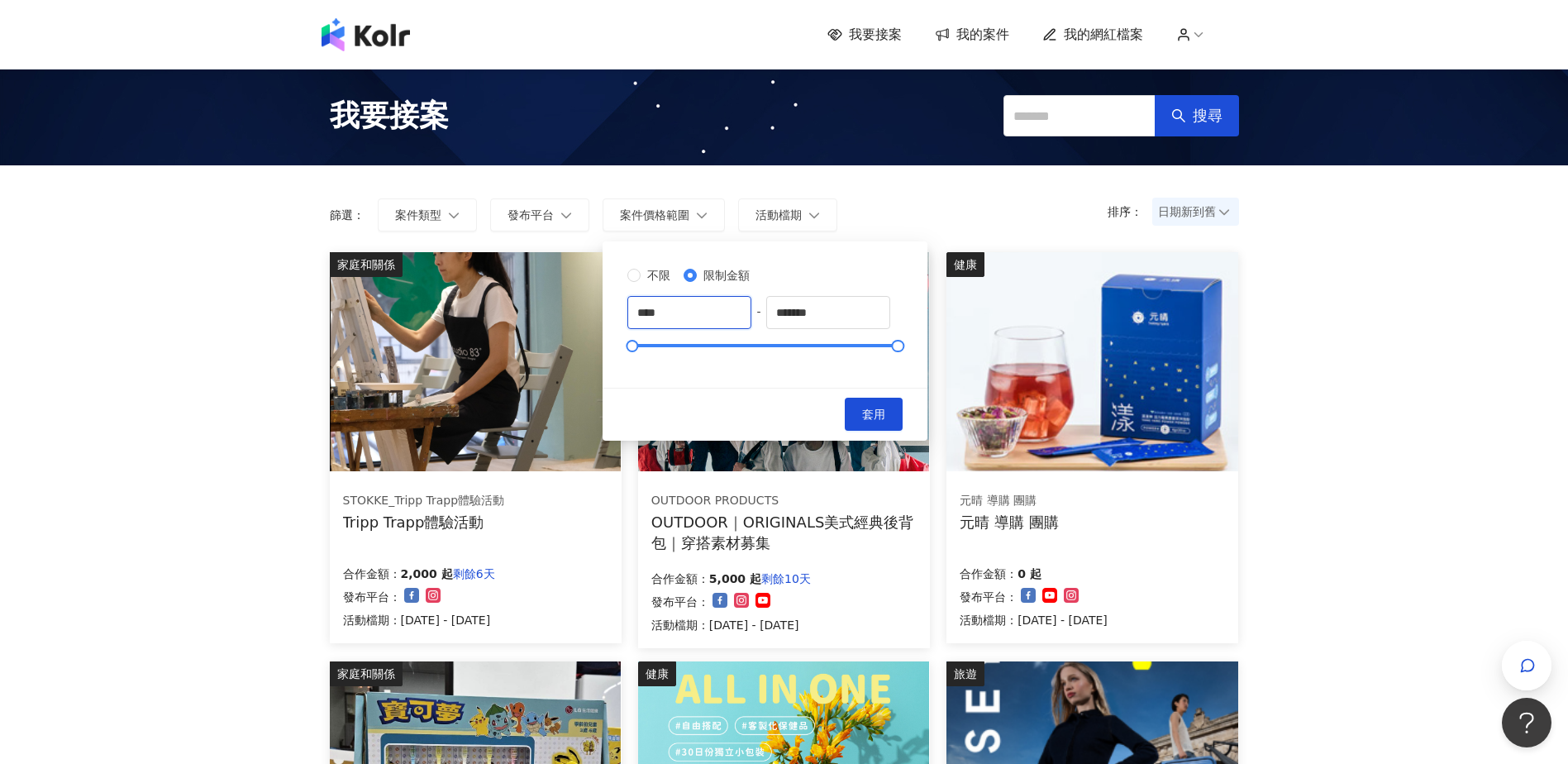
drag, startPoint x: 712, startPoint y: 314, endPoint x: 493, endPoint y: 293, distance: 220.0
type input "****"
click at [903, 426] on button "套用" at bounding box center [874, 414] width 58 height 33
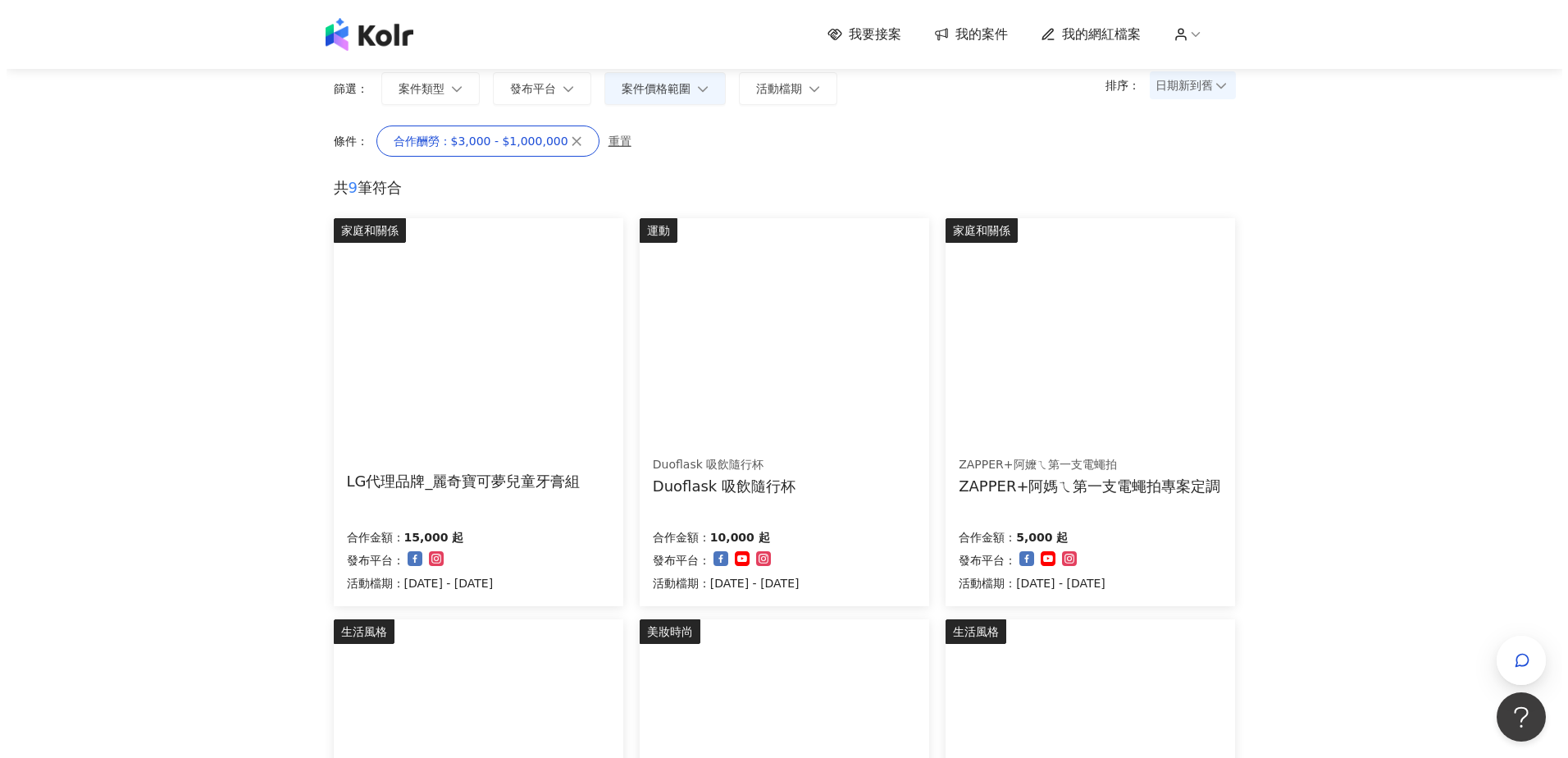
scroll to position [164, 0]
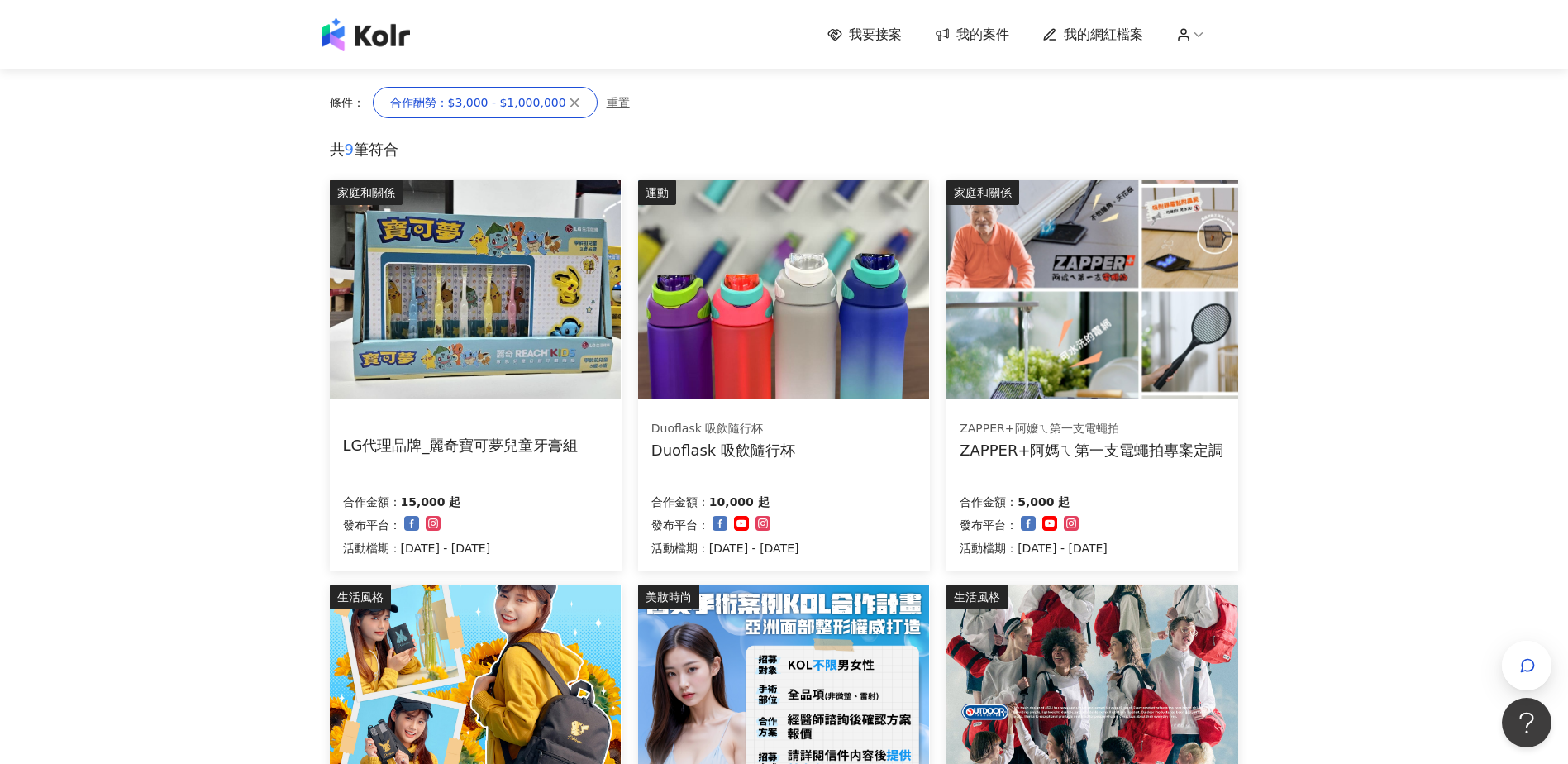
click at [758, 263] on img at bounding box center [784, 290] width 291 height 219
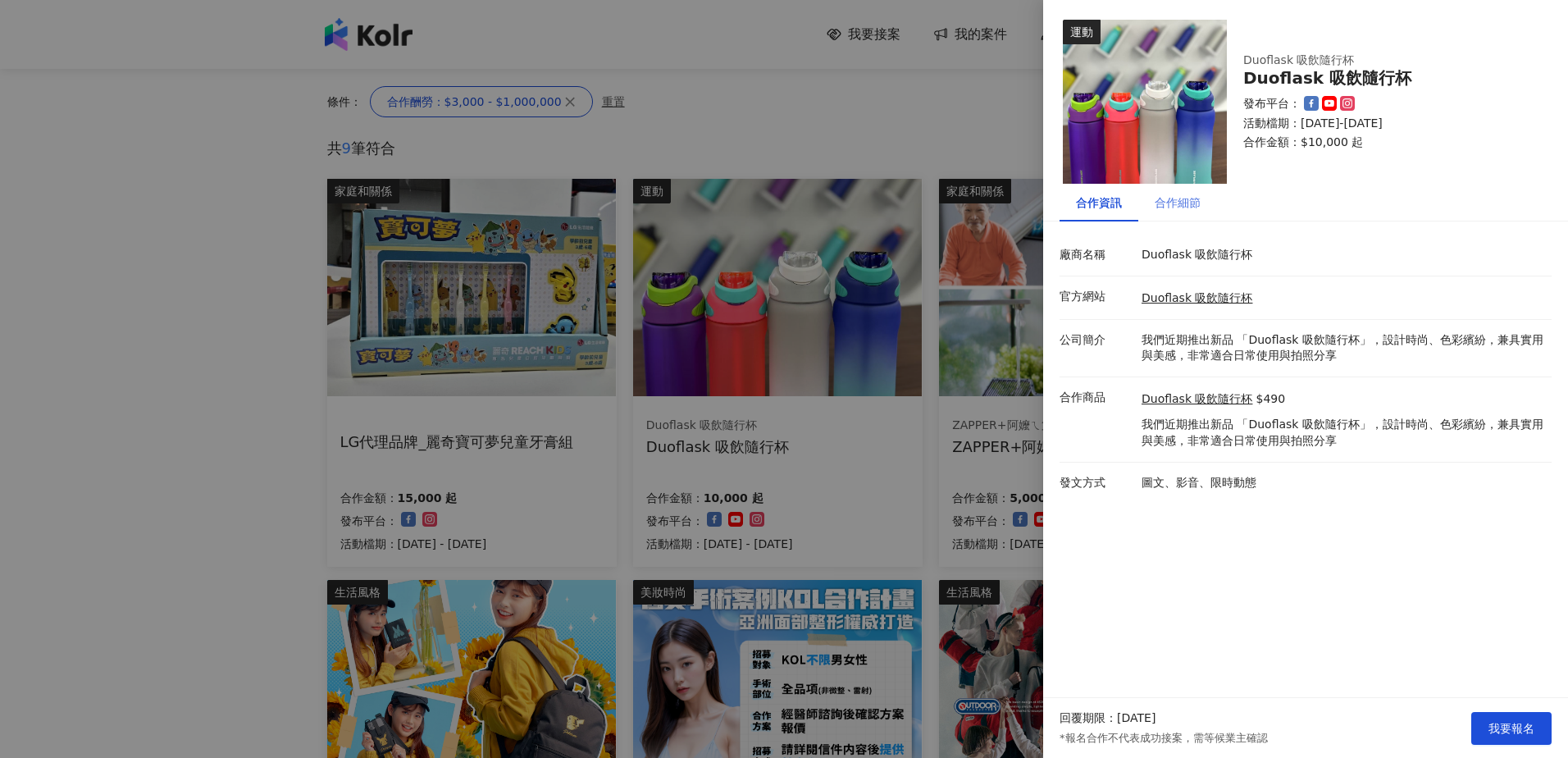
click at [1172, 212] on div "合作細節" at bounding box center [1177, 202] width 79 height 38
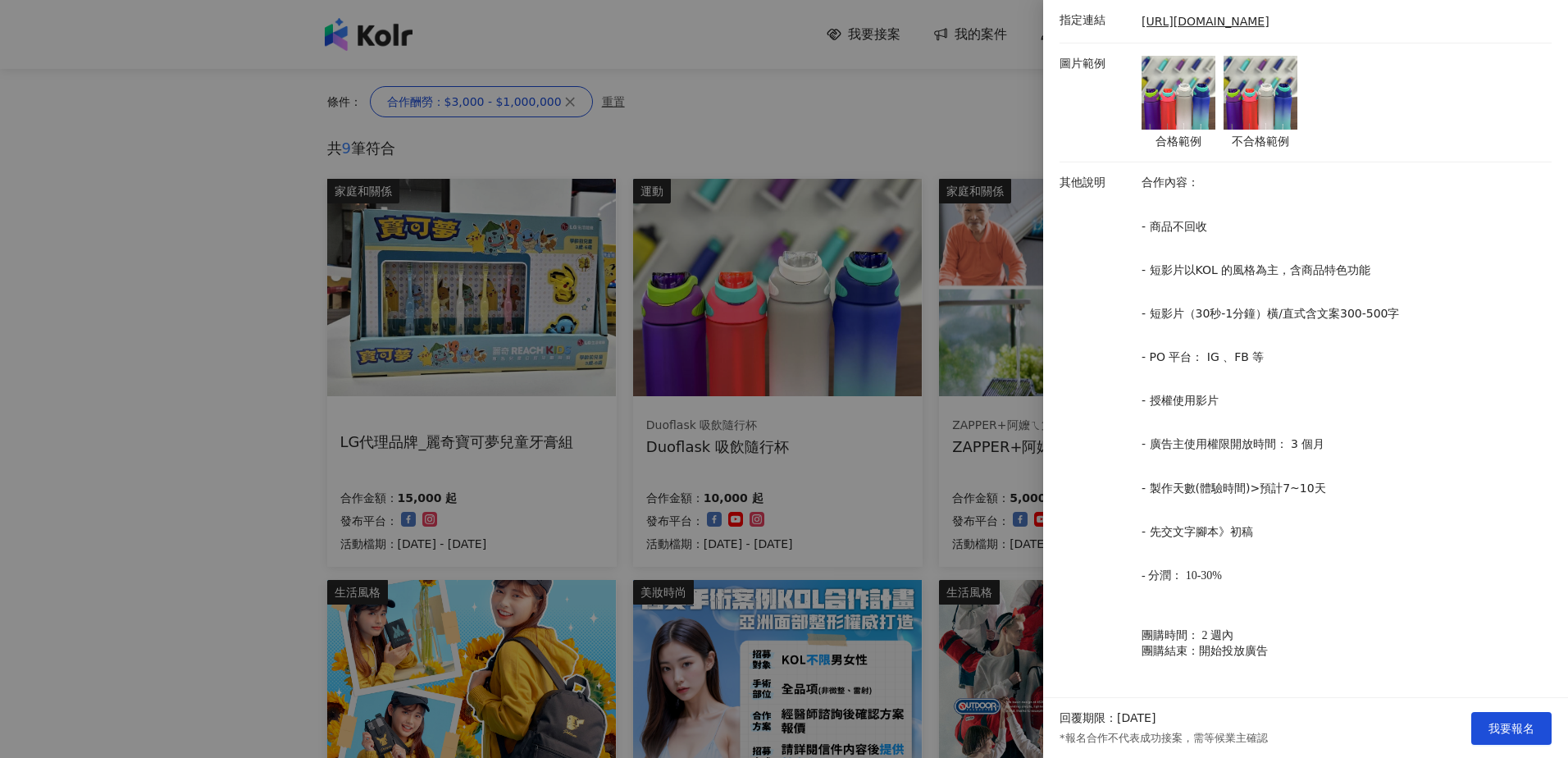
scroll to position [549, 0]
click at [872, 486] on div at bounding box center [784, 379] width 1568 height 758
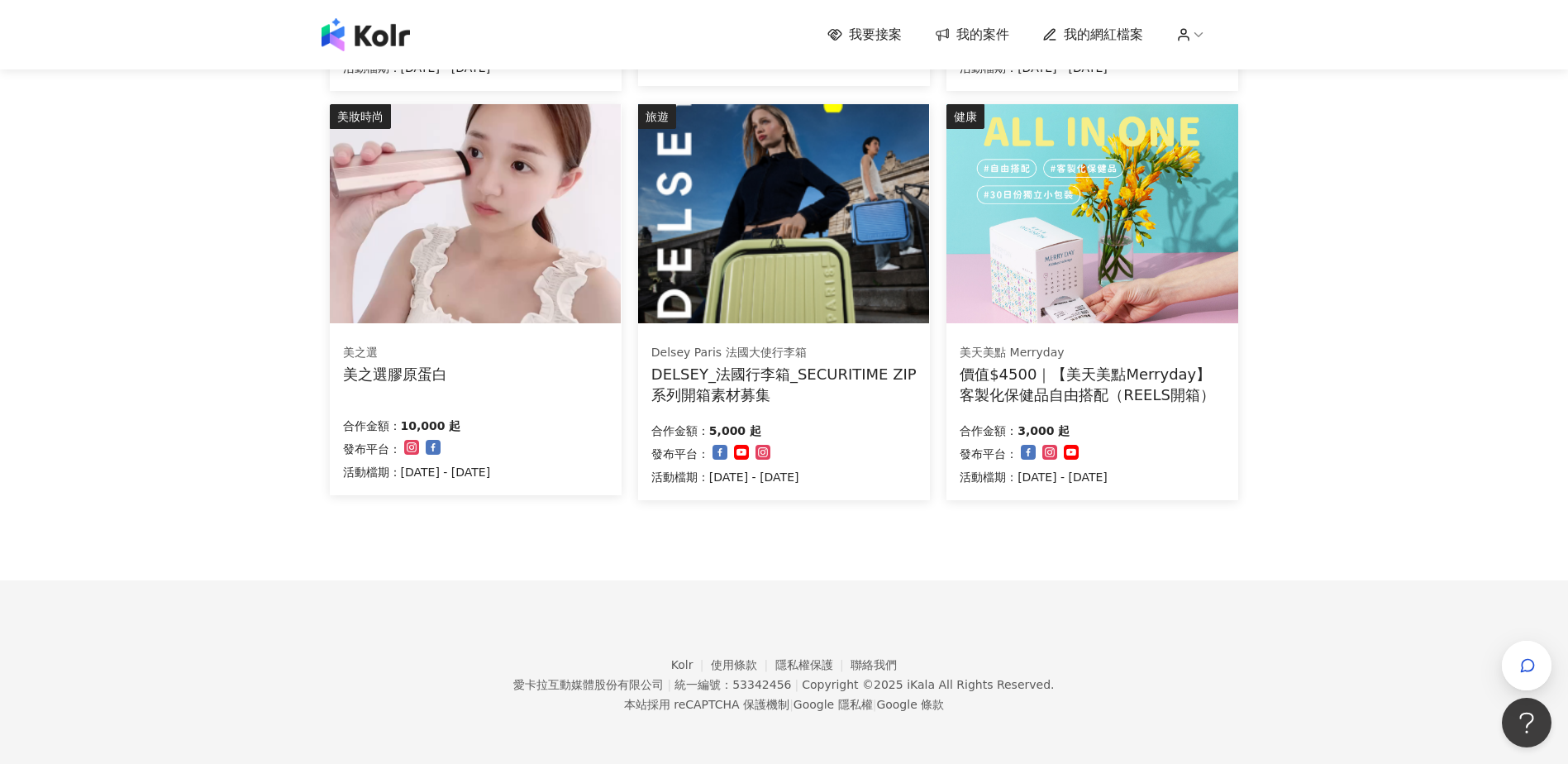
scroll to position [972, 0]
